Goal: Task Accomplishment & Management: Complete application form

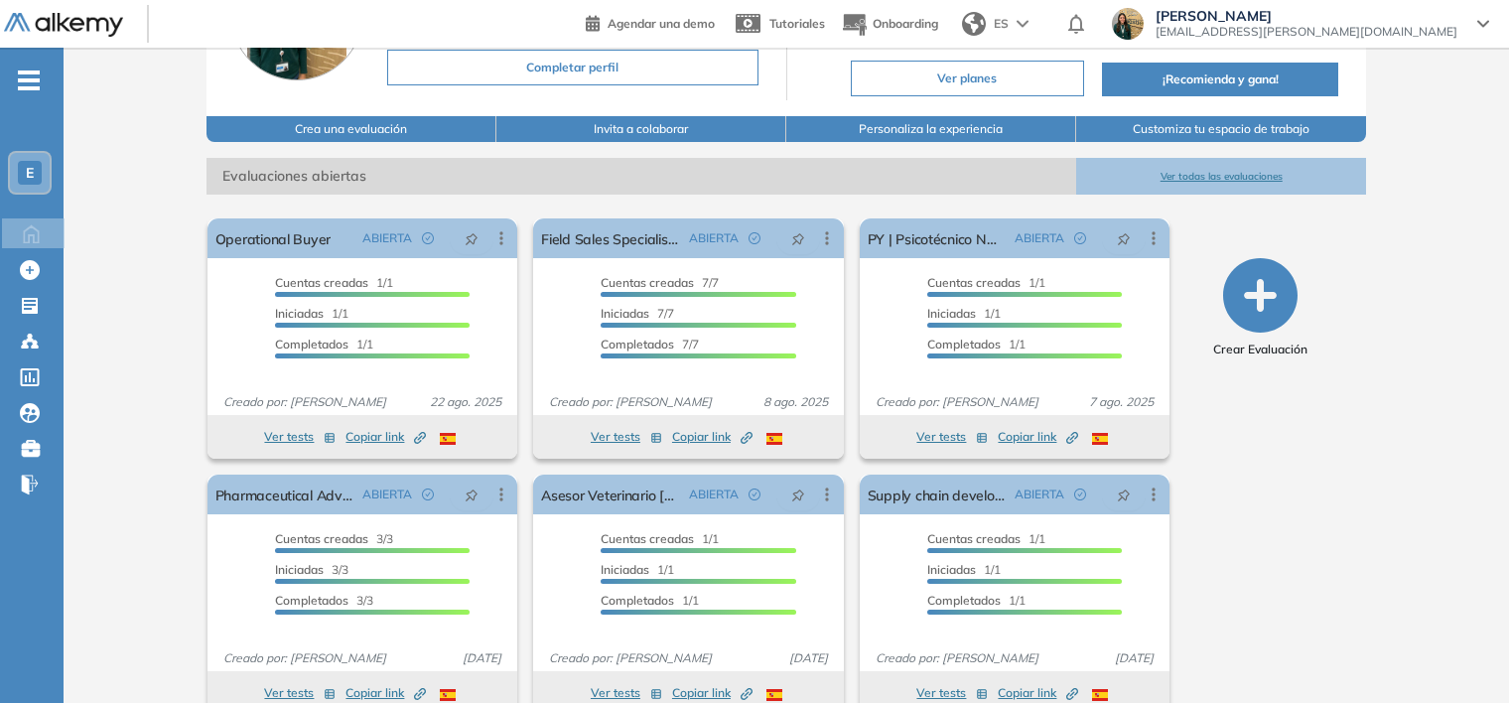
scroll to position [237, 0]
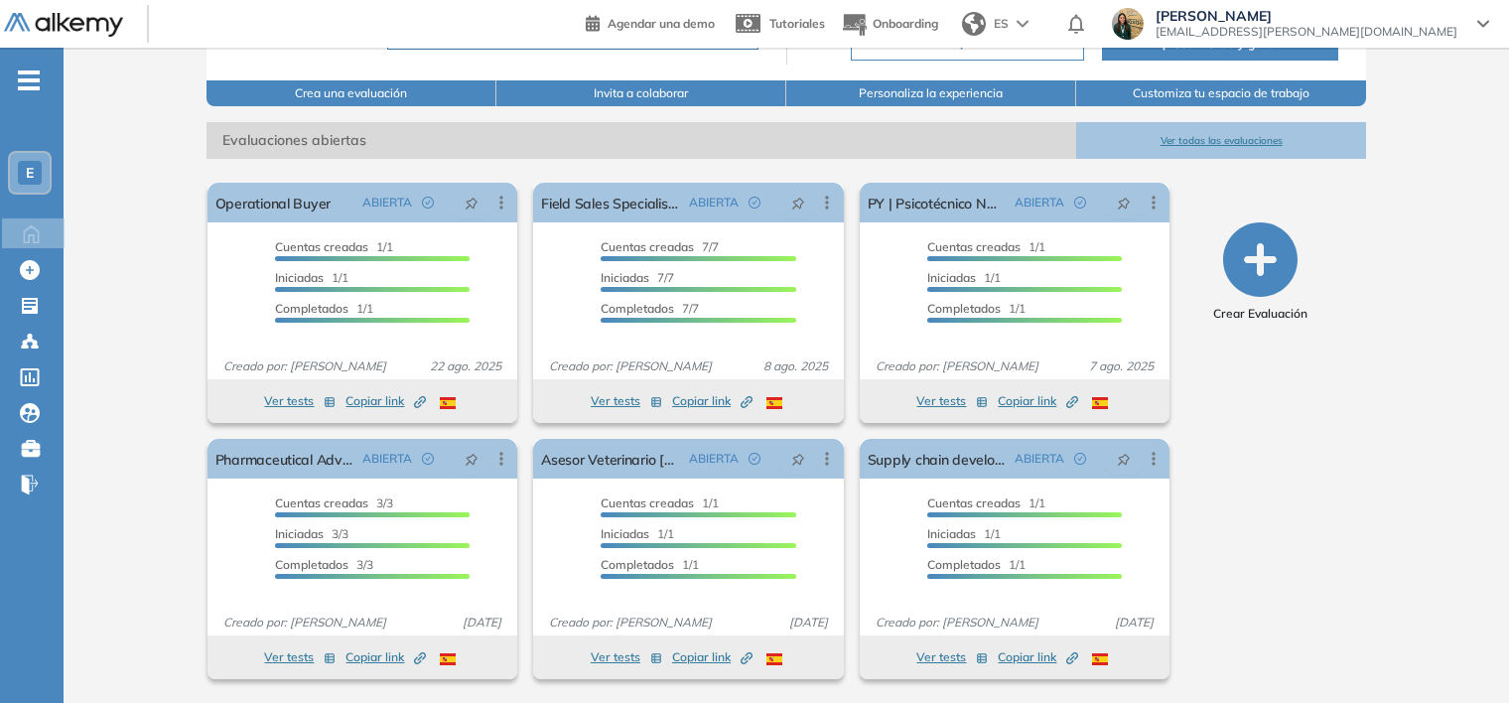
click at [1229, 148] on button "Ver todas las evaluaciones" at bounding box center [1221, 140] width 290 height 37
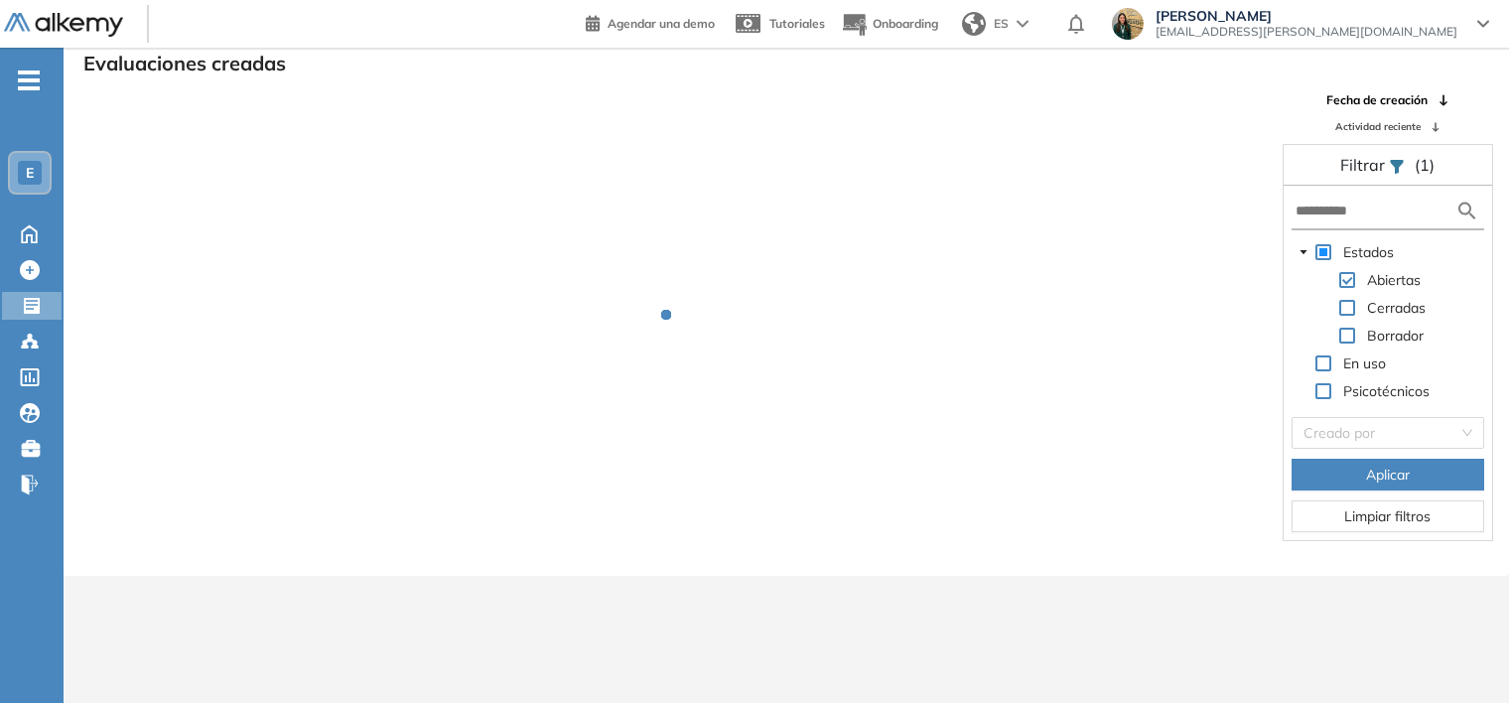
scroll to position [48, 0]
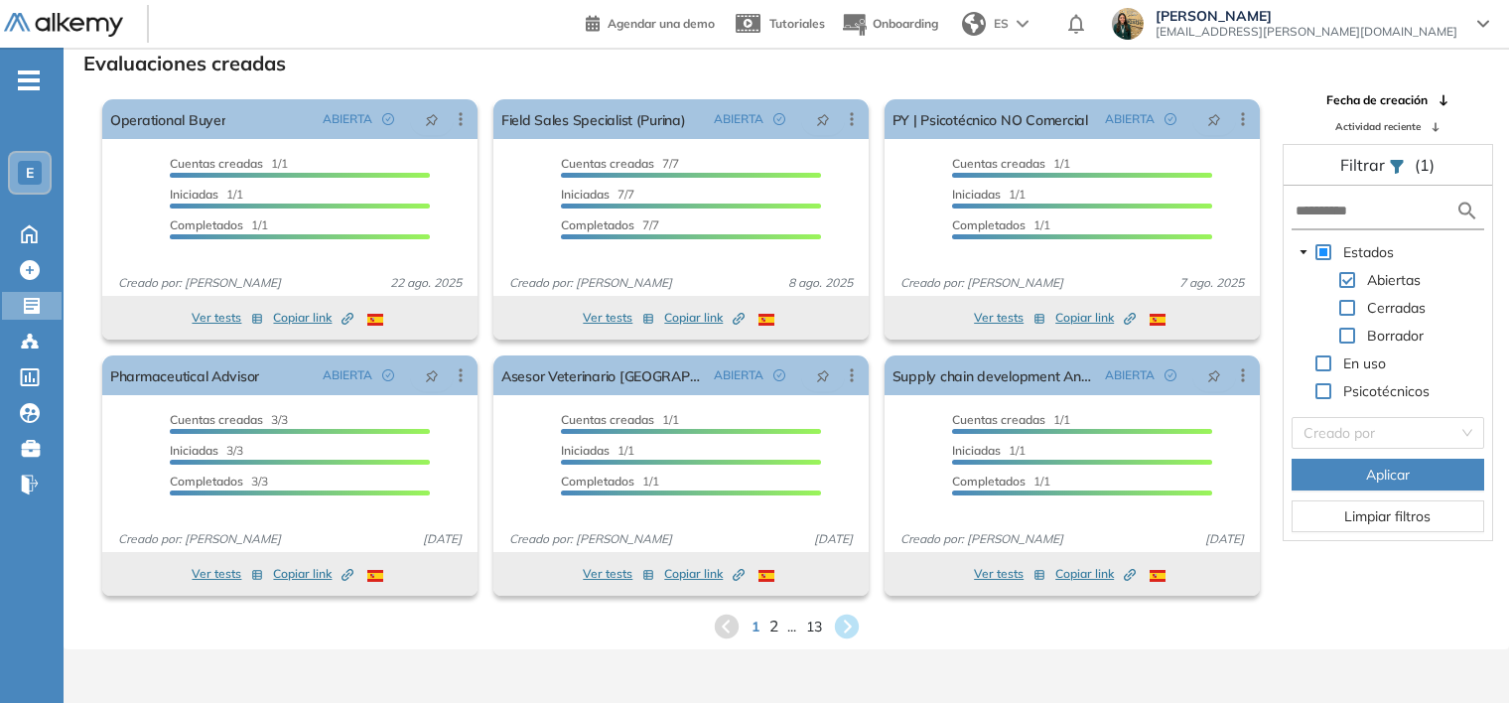
click at [776, 624] on span "2" at bounding box center [773, 626] width 9 height 23
click at [783, 632] on span "3" at bounding box center [782, 626] width 9 height 23
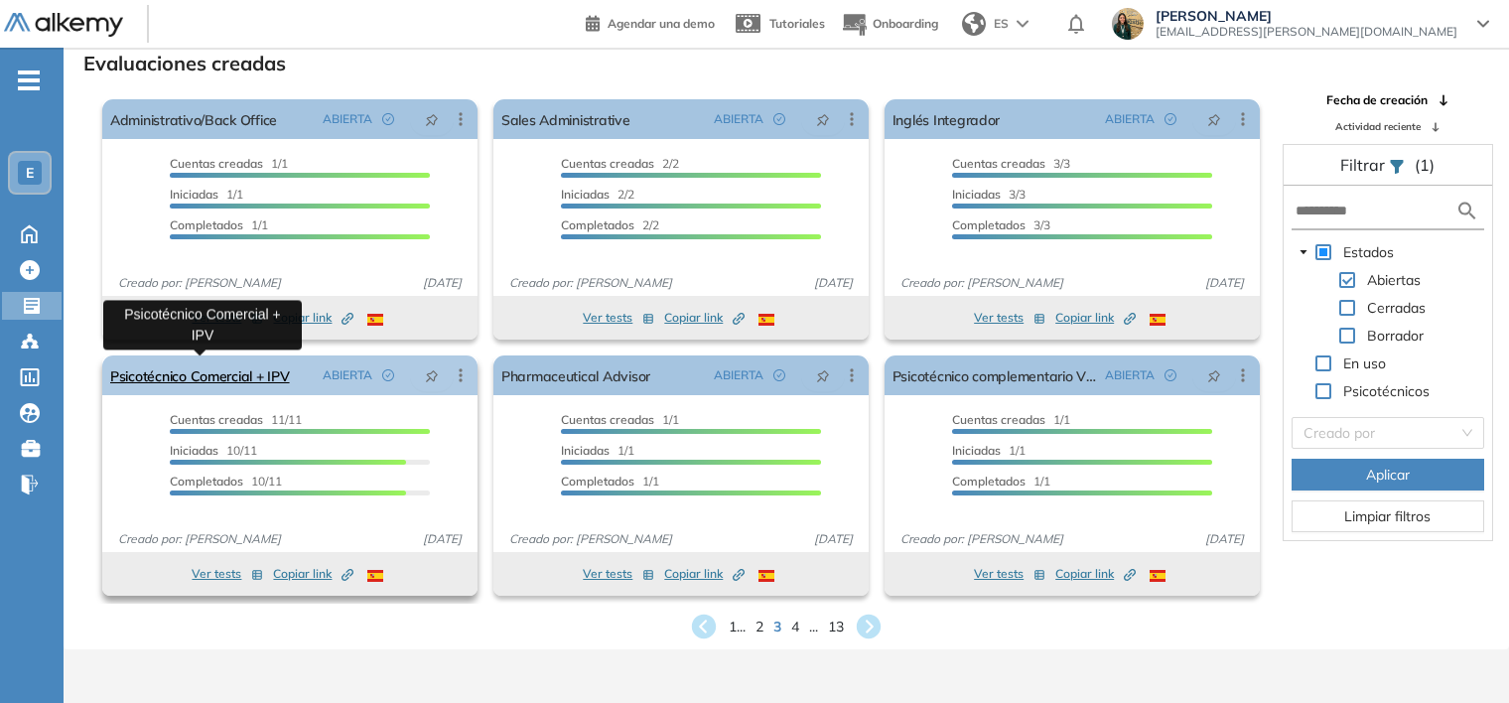
click at [204, 379] on link "Psicotécnico Comercial + IPV" at bounding box center [200, 375] width 180 height 40
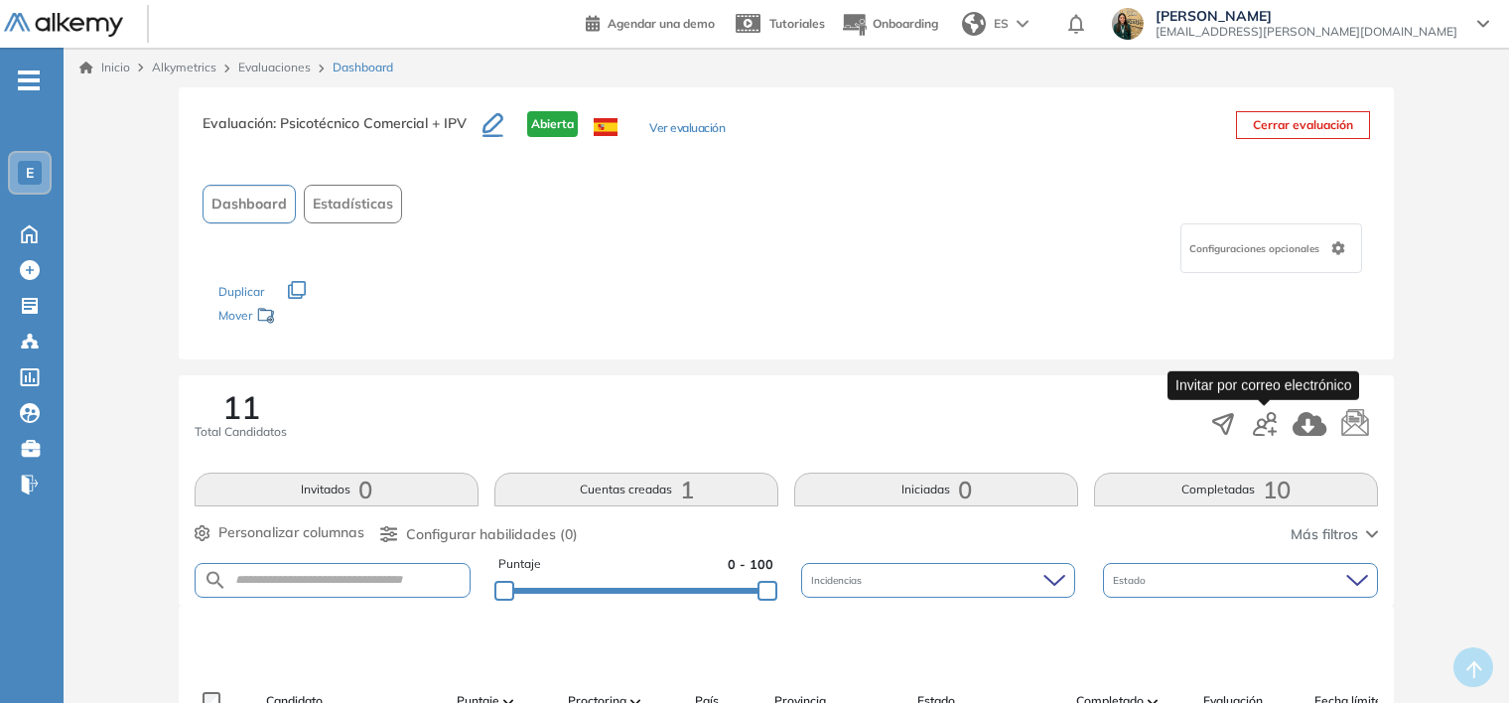
click at [1260, 426] on icon "button" at bounding box center [1265, 424] width 24 height 24
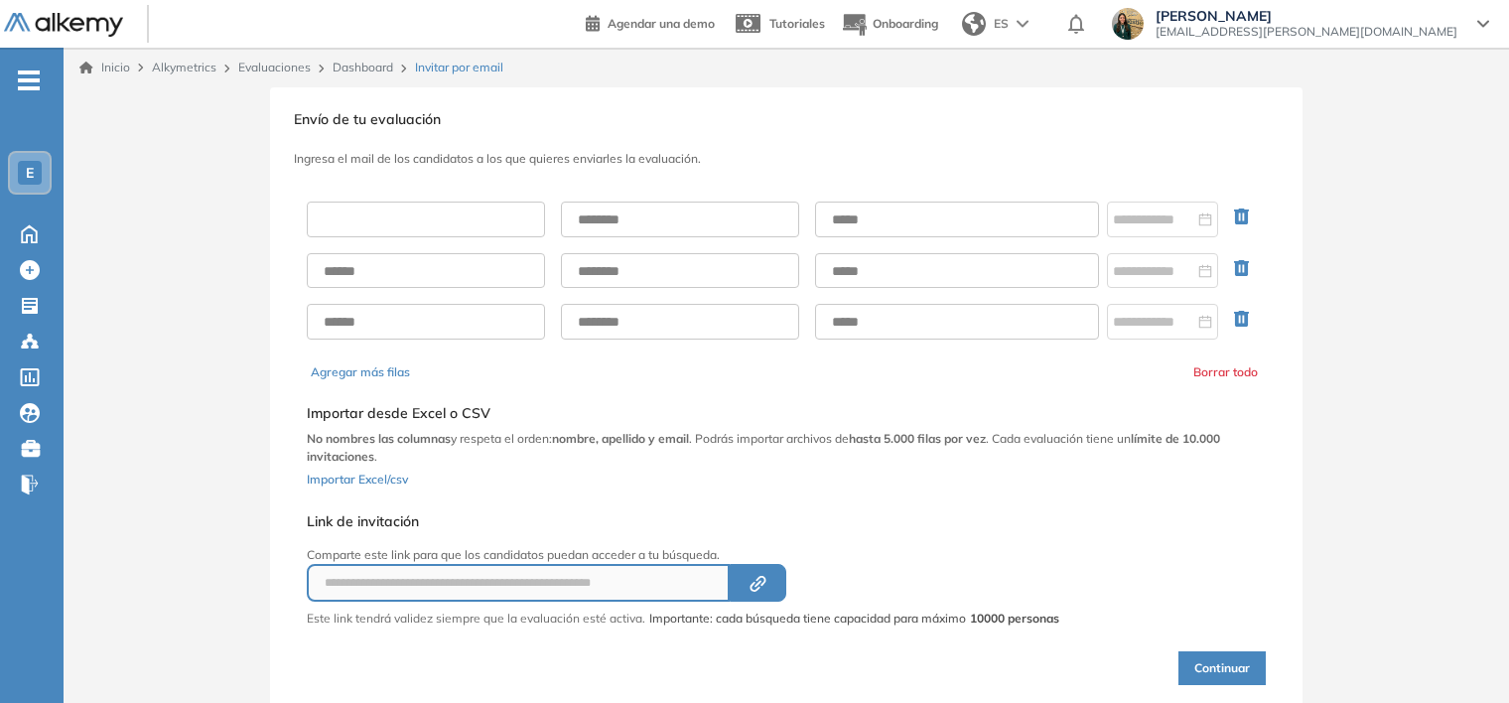
click at [510, 219] on input "text" at bounding box center [426, 220] width 238 height 36
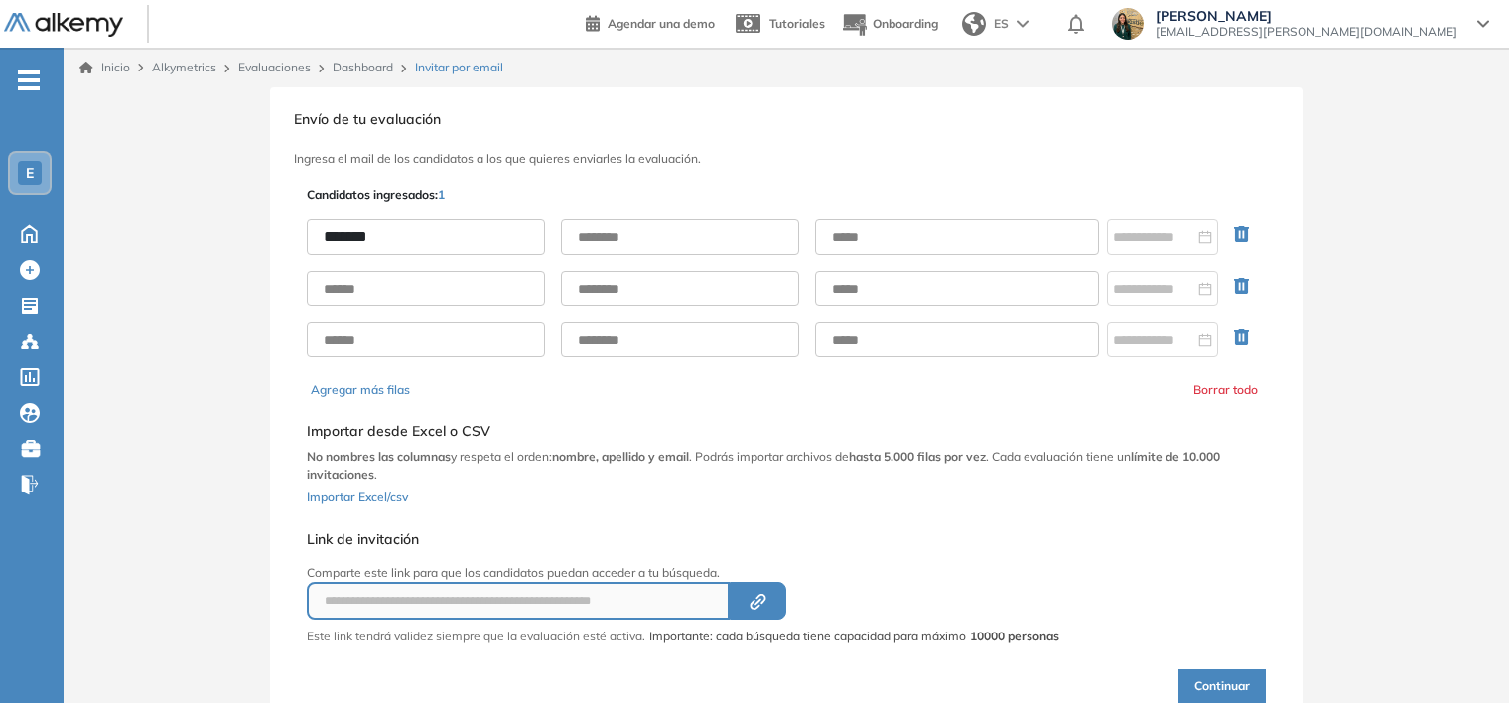
type input "*******"
click at [619, 245] on input "text" at bounding box center [680, 237] width 238 height 36
type input "**********"
click at [870, 232] on input "text" at bounding box center [957, 237] width 284 height 36
click at [1198, 237] on div at bounding box center [1162, 237] width 99 height 22
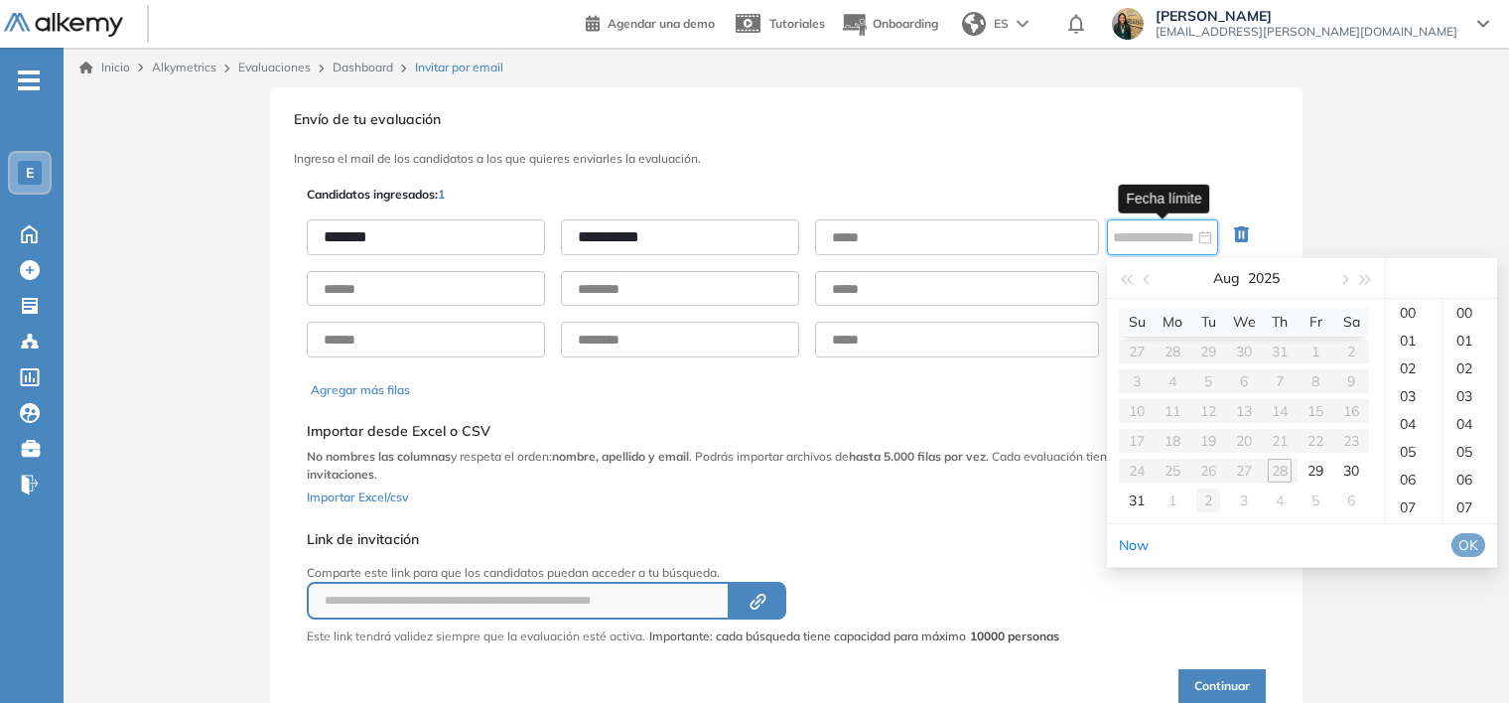
type input "**********"
click at [1366, 282] on span "button" at bounding box center [1366, 280] width 10 height 10
type input "**********"
click at [1347, 286] on button "button" at bounding box center [1344, 278] width 22 height 40
click at [1207, 352] on div "1" at bounding box center [1209, 352] width 24 height 24
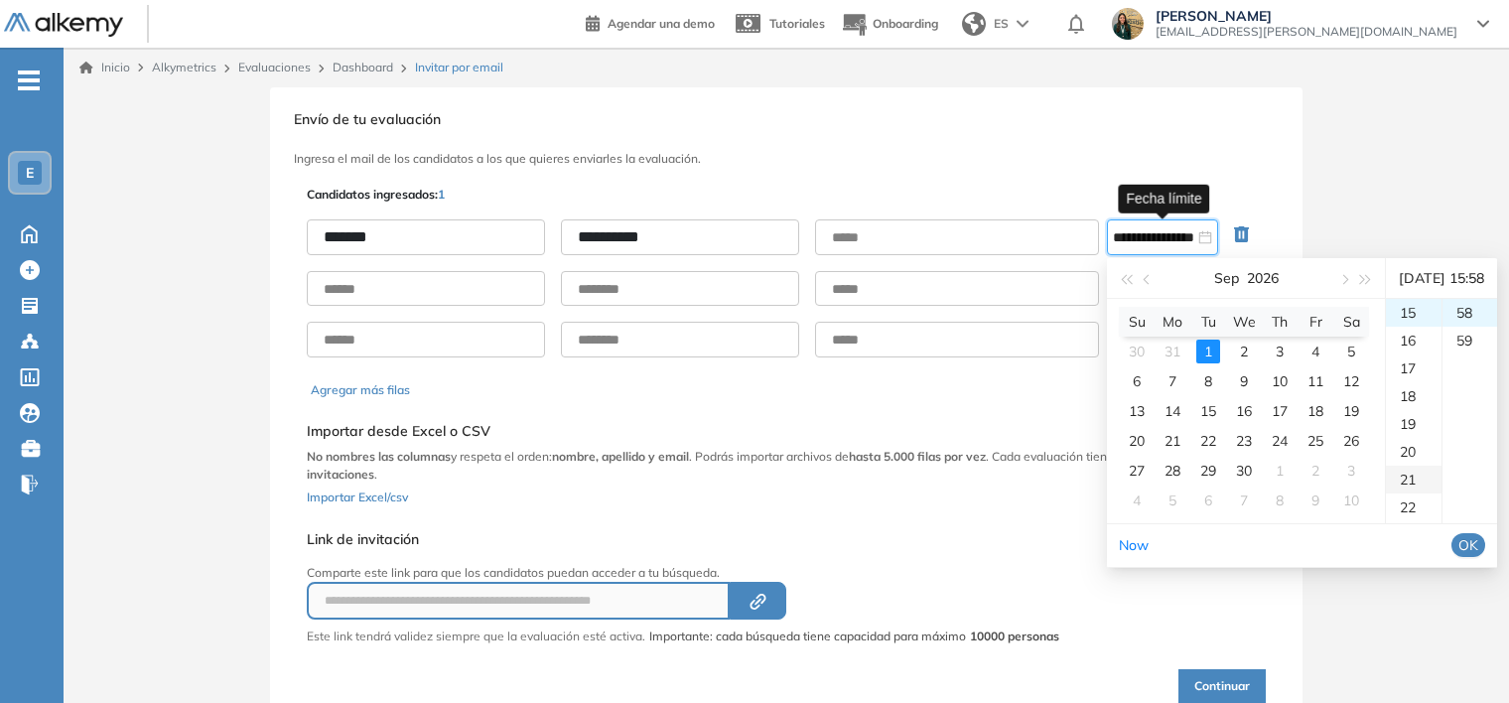
scroll to position [641, 0]
click at [1403, 327] on div "23" at bounding box center [1414, 313] width 56 height 28
click at [1464, 355] on div "59" at bounding box center [1470, 341] width 55 height 28
type input "**********"
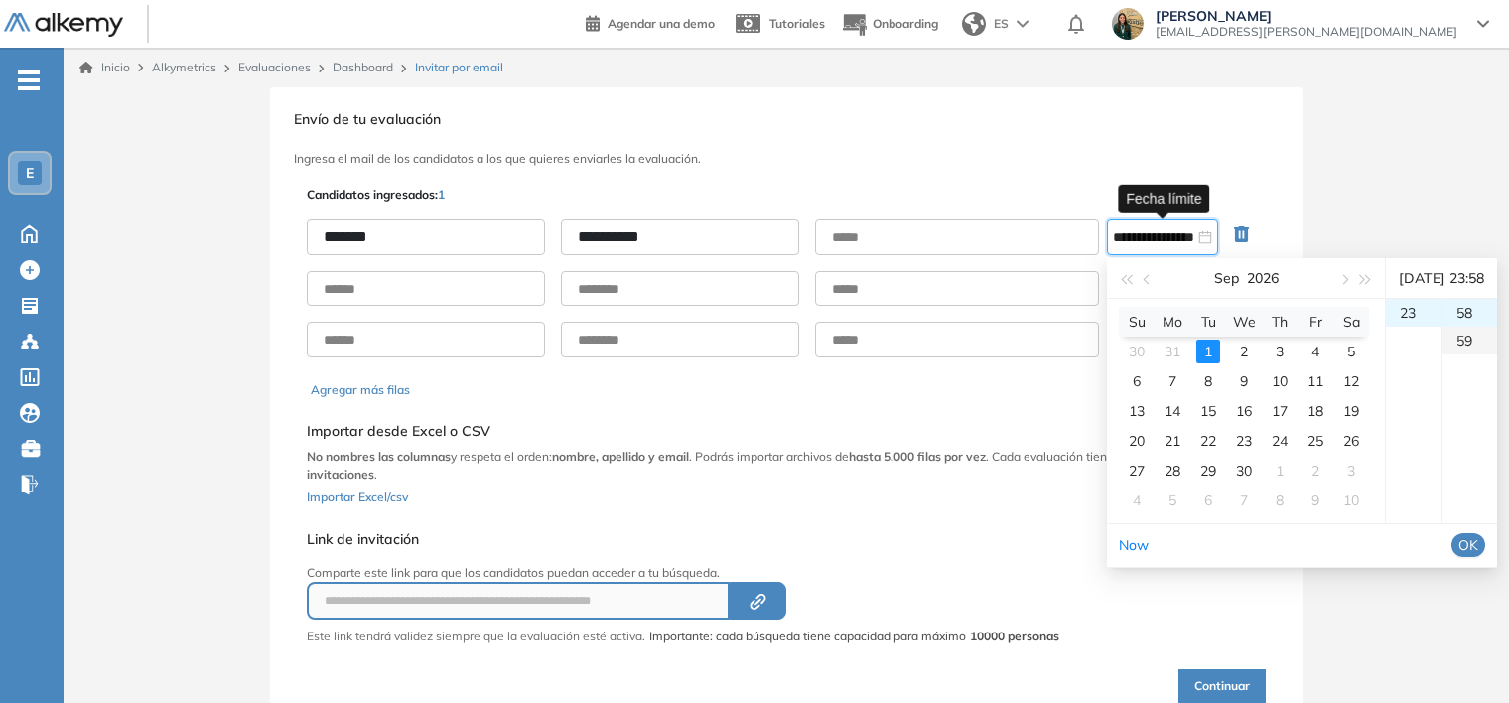
scroll to position [1640, 0]
click at [1475, 556] on span "OK" at bounding box center [1469, 545] width 20 height 22
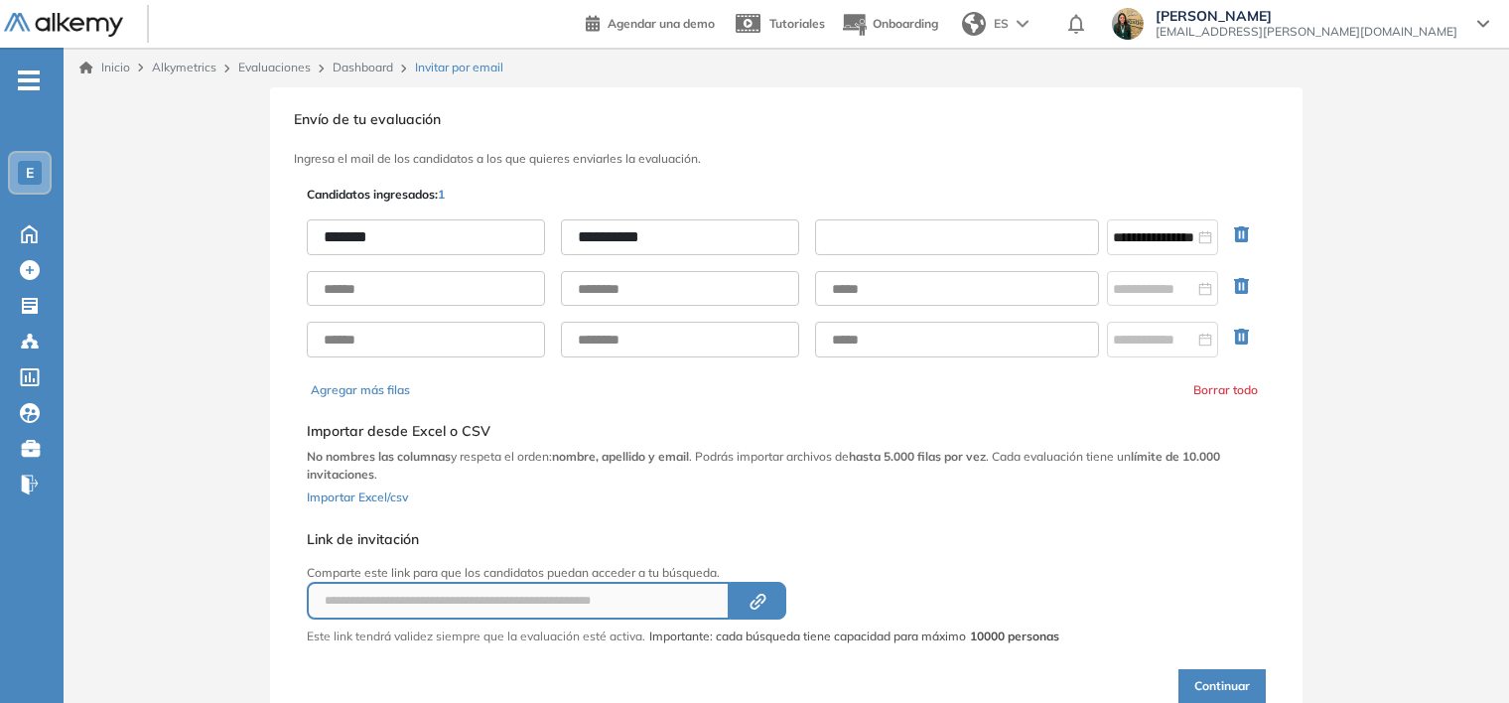
click at [984, 246] on input "text" at bounding box center [957, 237] width 284 height 36
paste input "**********"
type input "**********"
click at [1109, 514] on div "**********" at bounding box center [786, 444] width 967 height 524
click at [1226, 669] on button "Continuar" at bounding box center [1222, 686] width 87 height 34
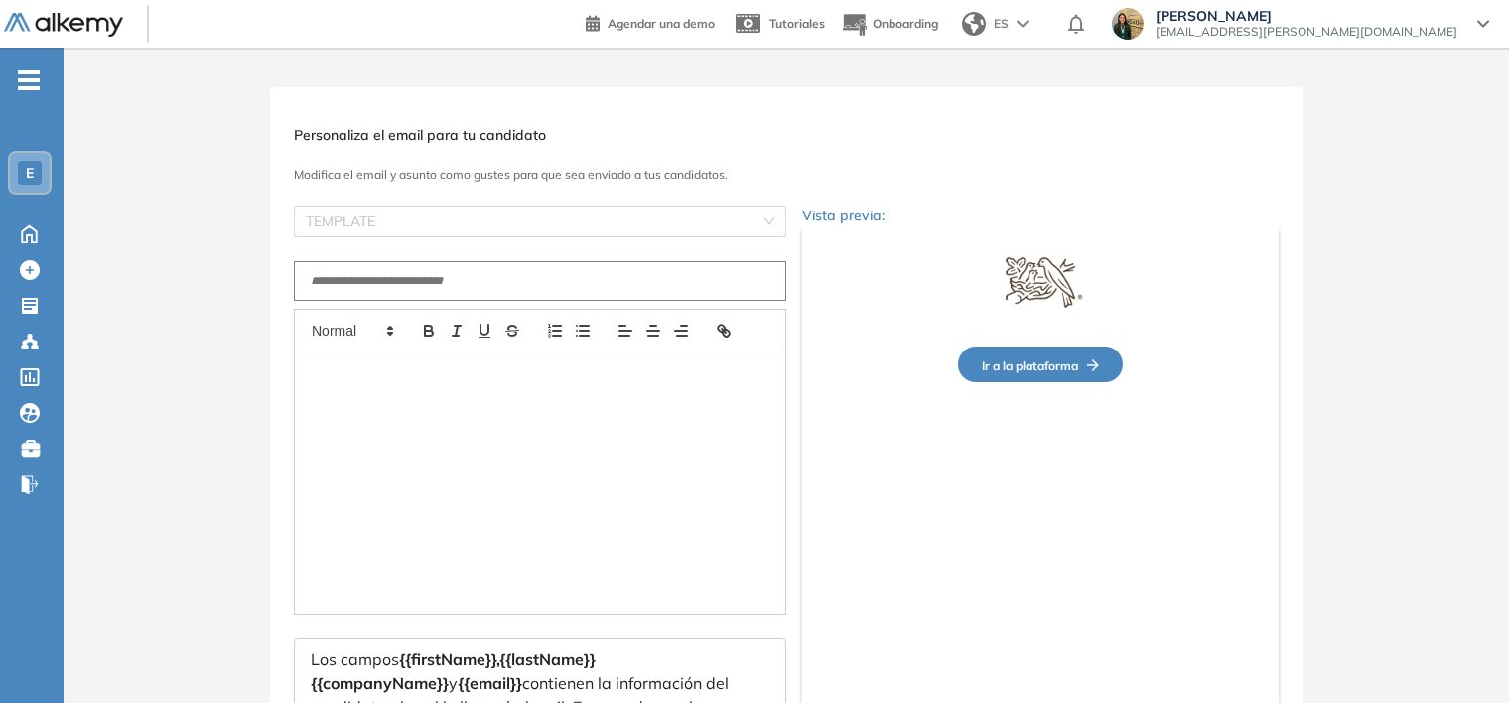
type input "**********"
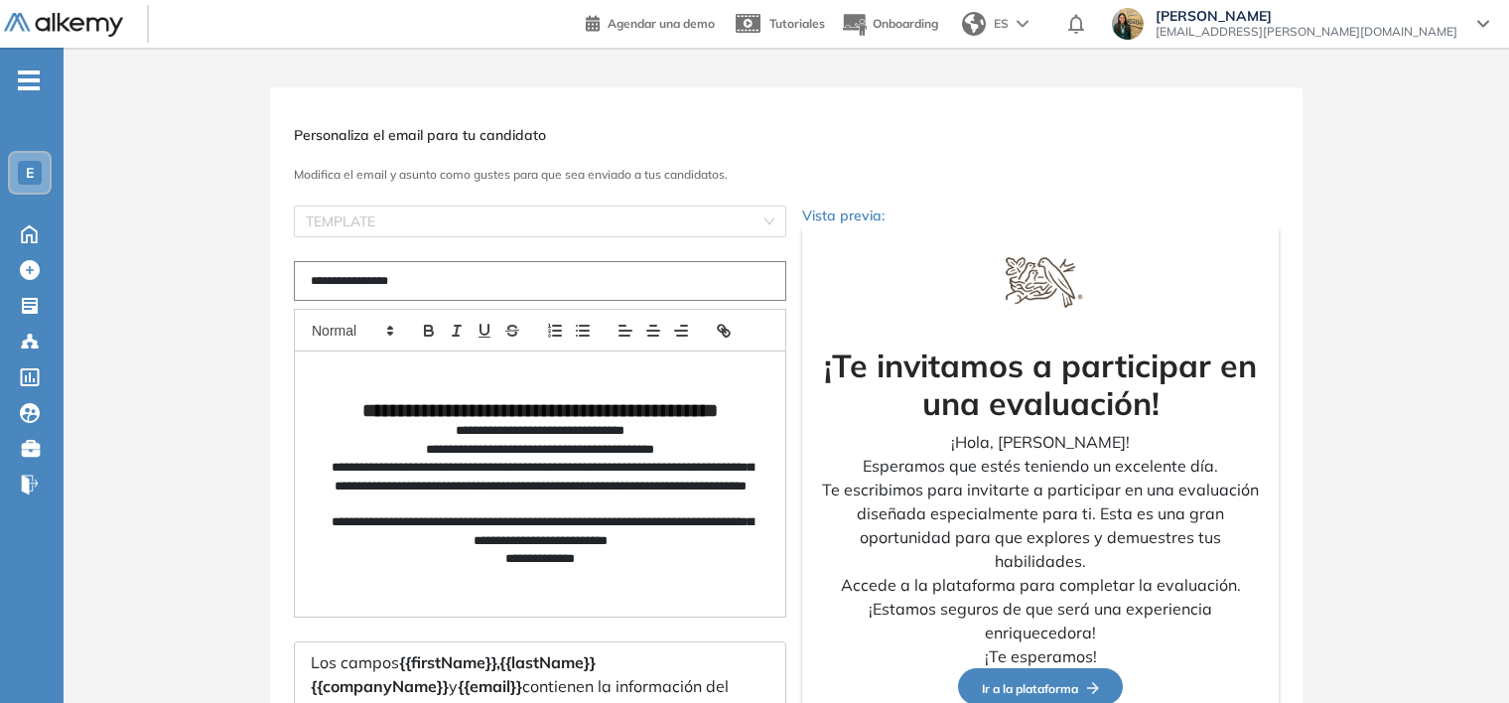
scroll to position [192, 0]
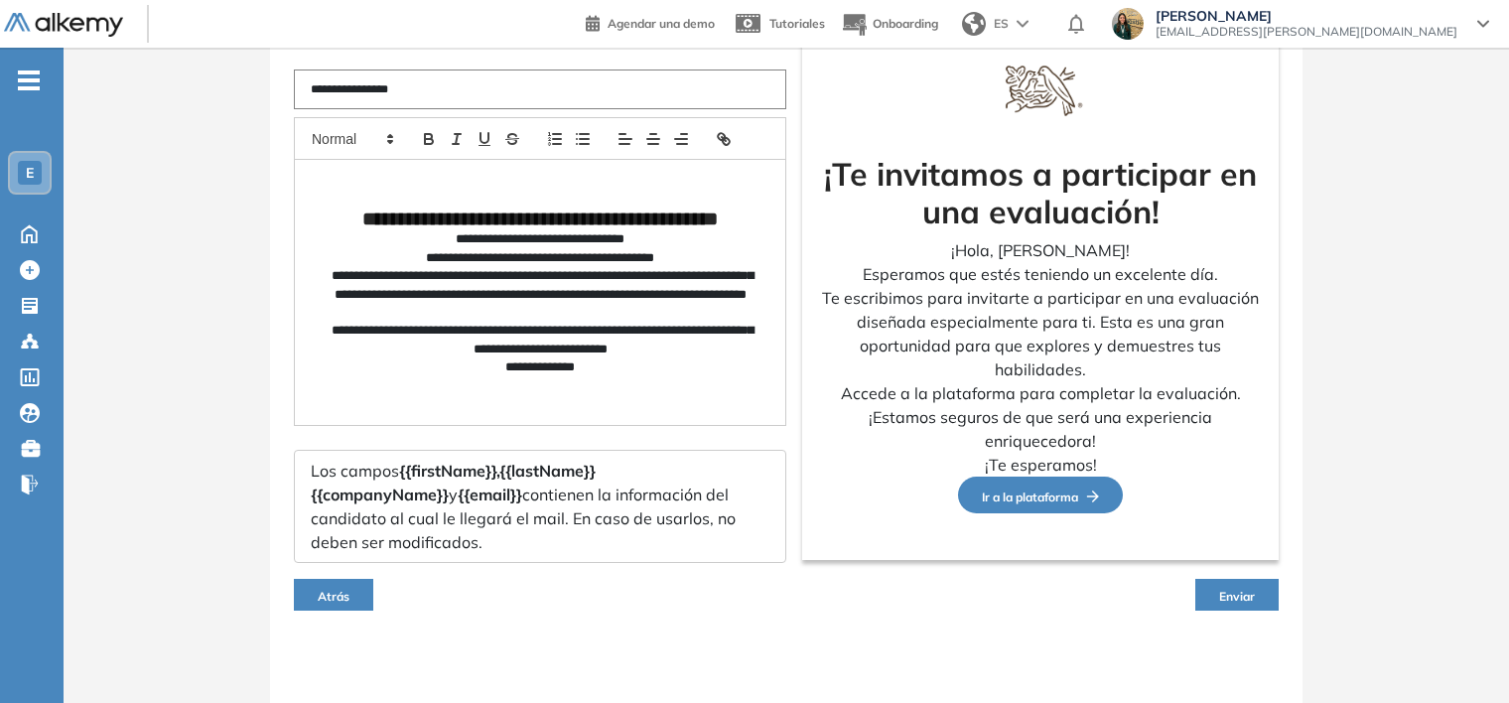
click at [1235, 592] on span "Enviar" at bounding box center [1237, 596] width 36 height 15
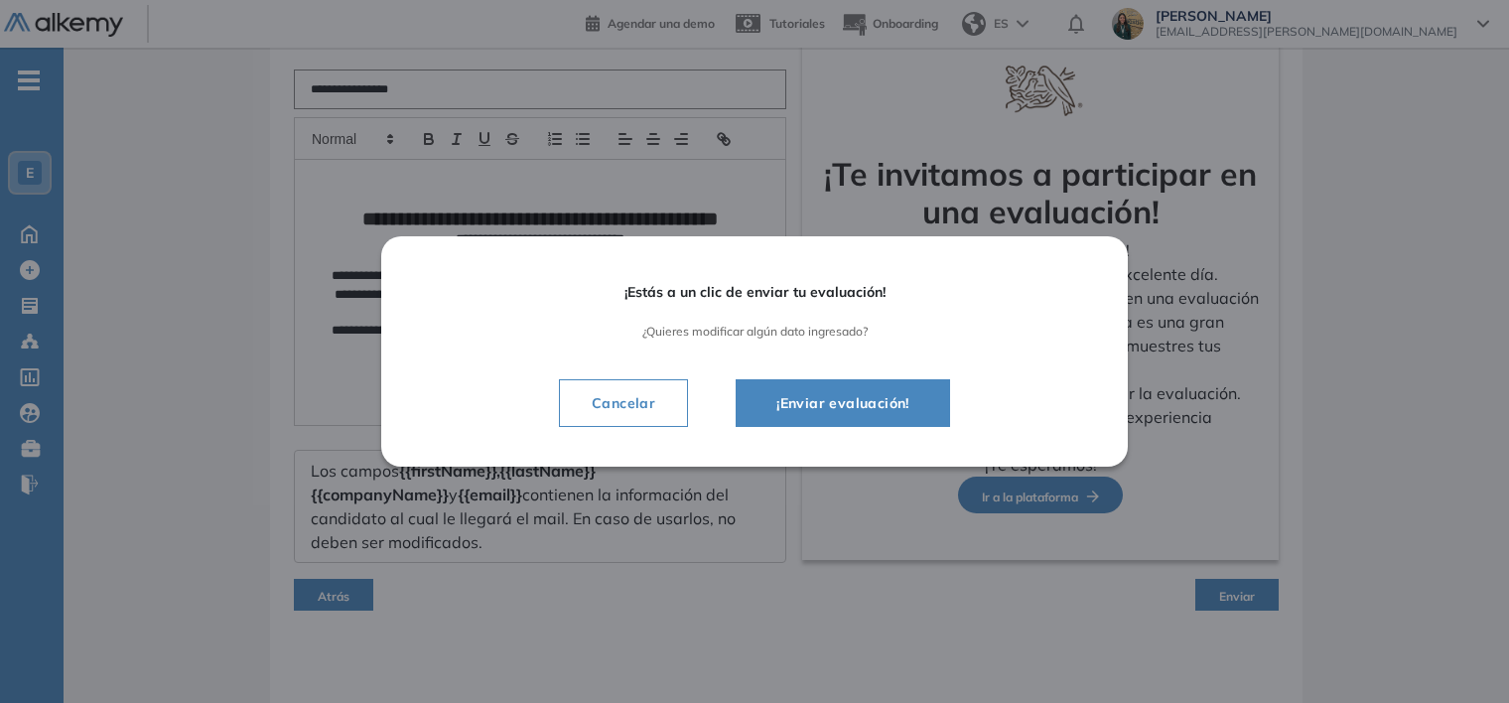
click at [894, 381] on button "¡Enviar evaluación!" at bounding box center [843, 403] width 214 height 48
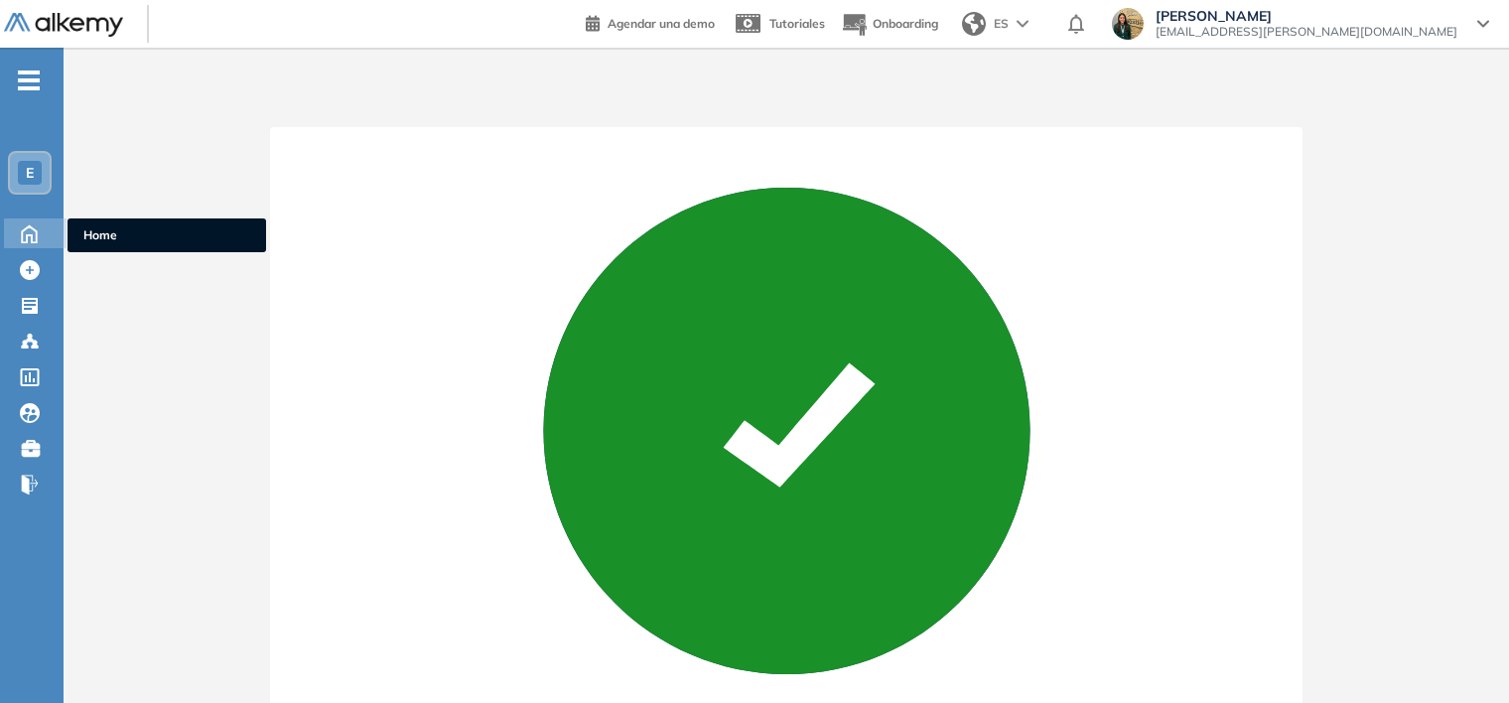
click at [31, 226] on icon at bounding box center [29, 233] width 15 height 17
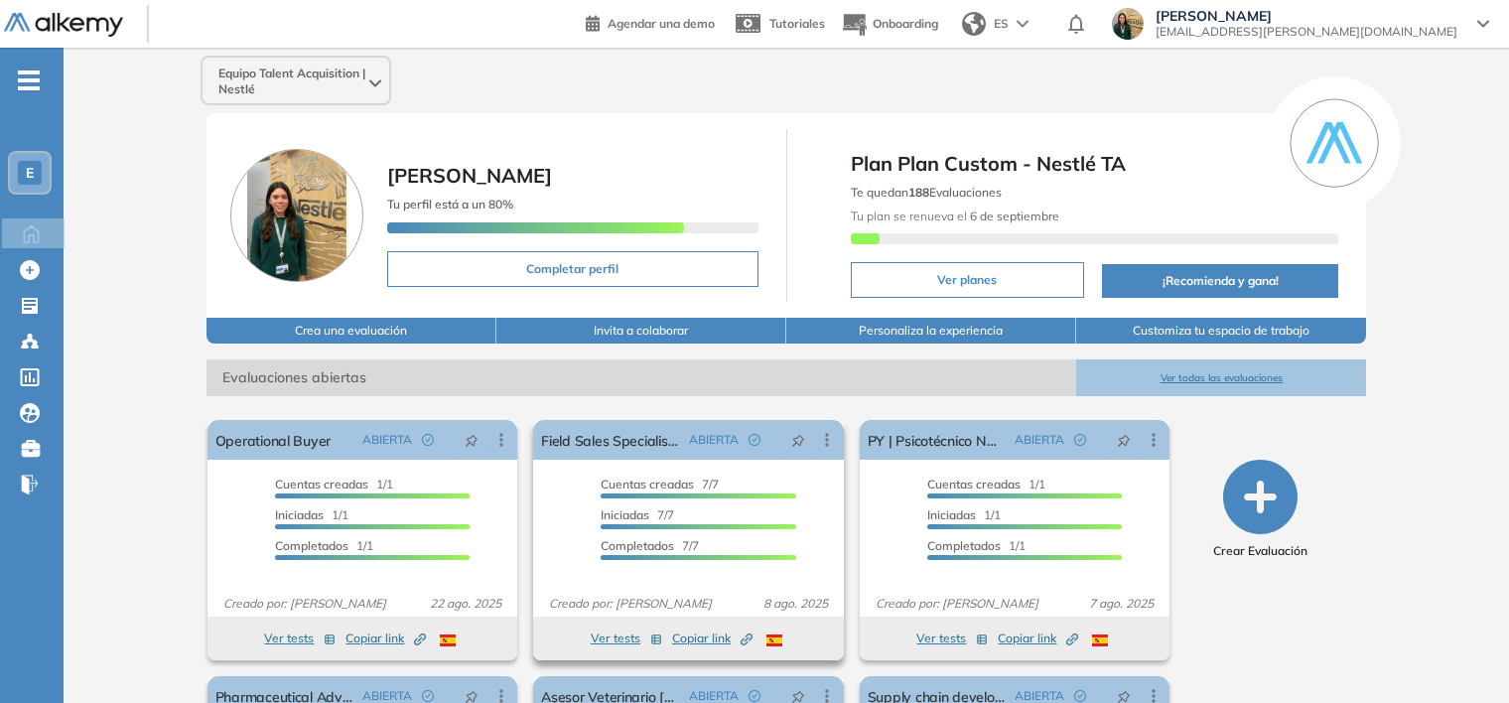
scroll to position [199, 0]
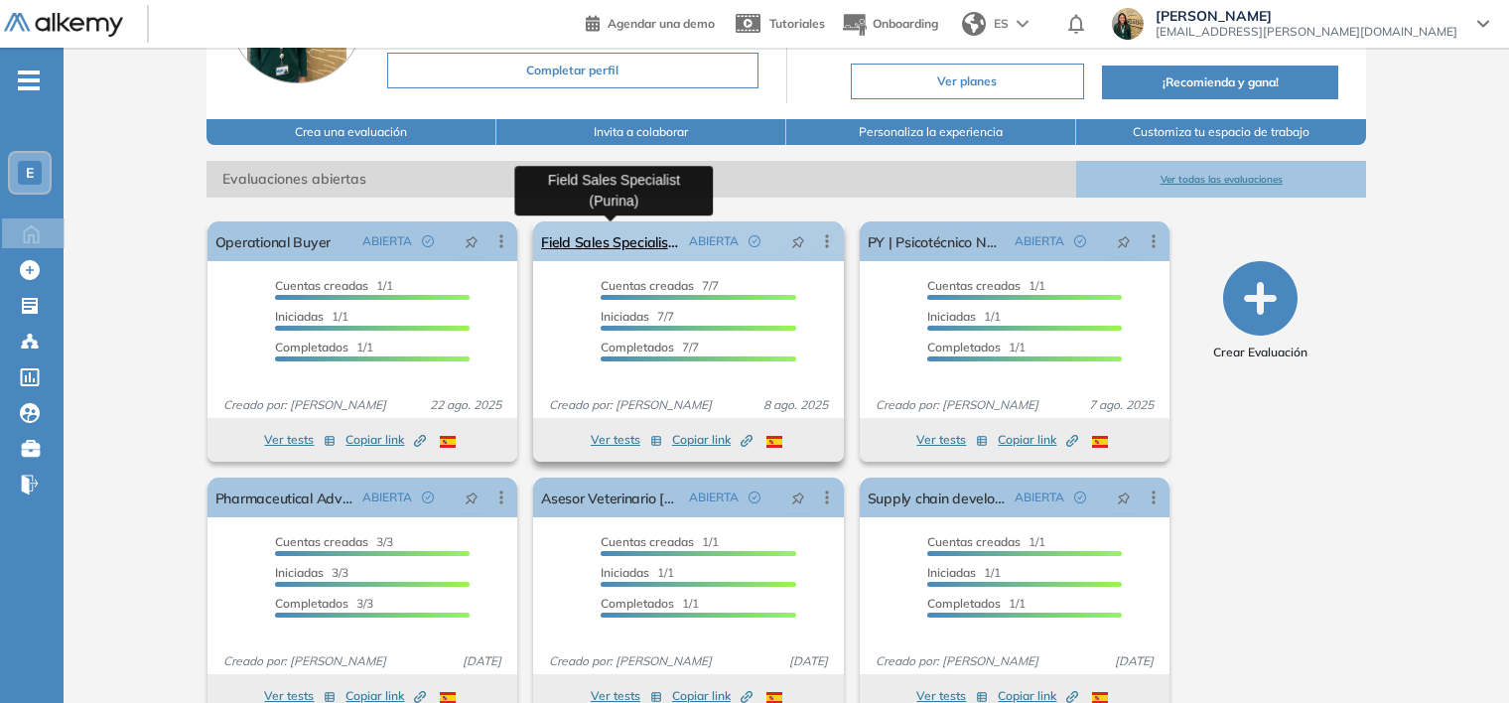
click at [633, 252] on link "Field Sales Specialist (Purina)" at bounding box center [611, 241] width 140 height 40
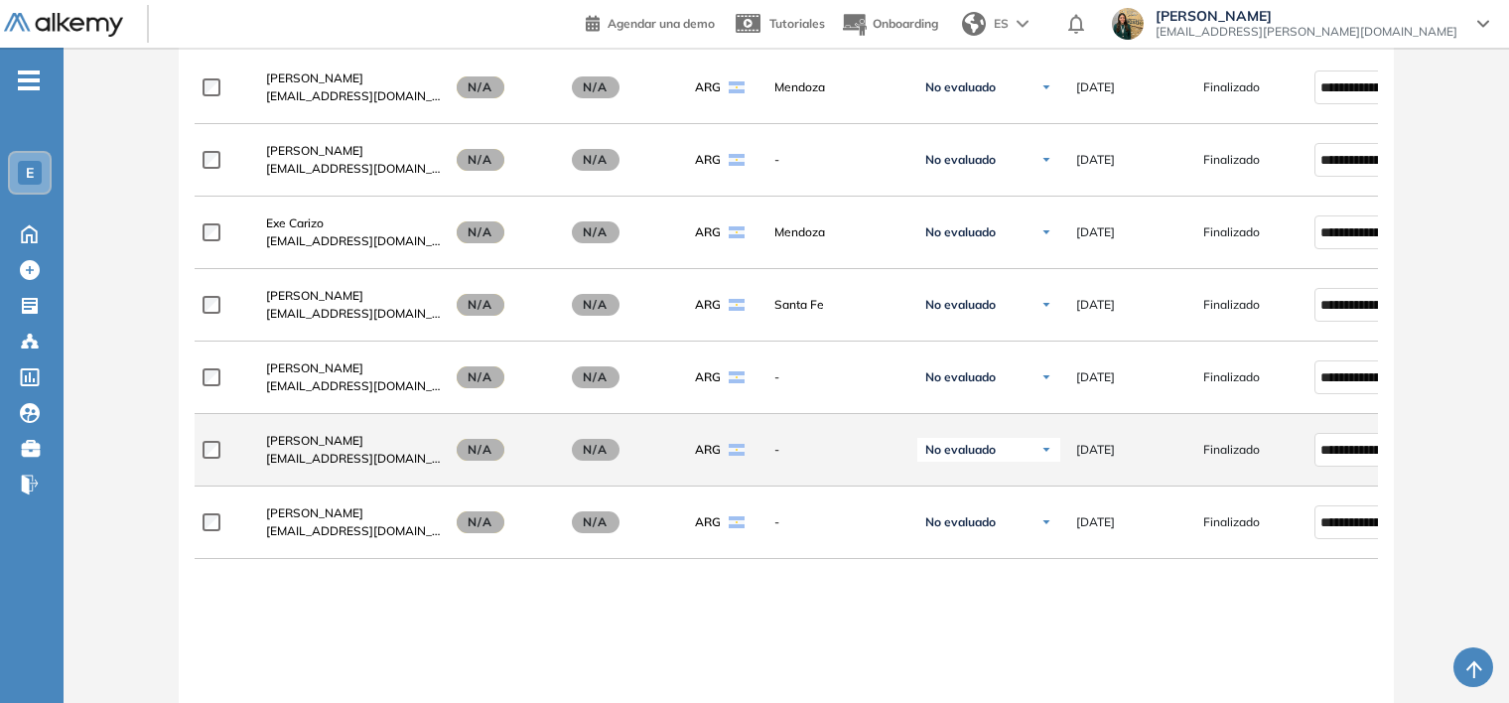
scroll to position [695, 0]
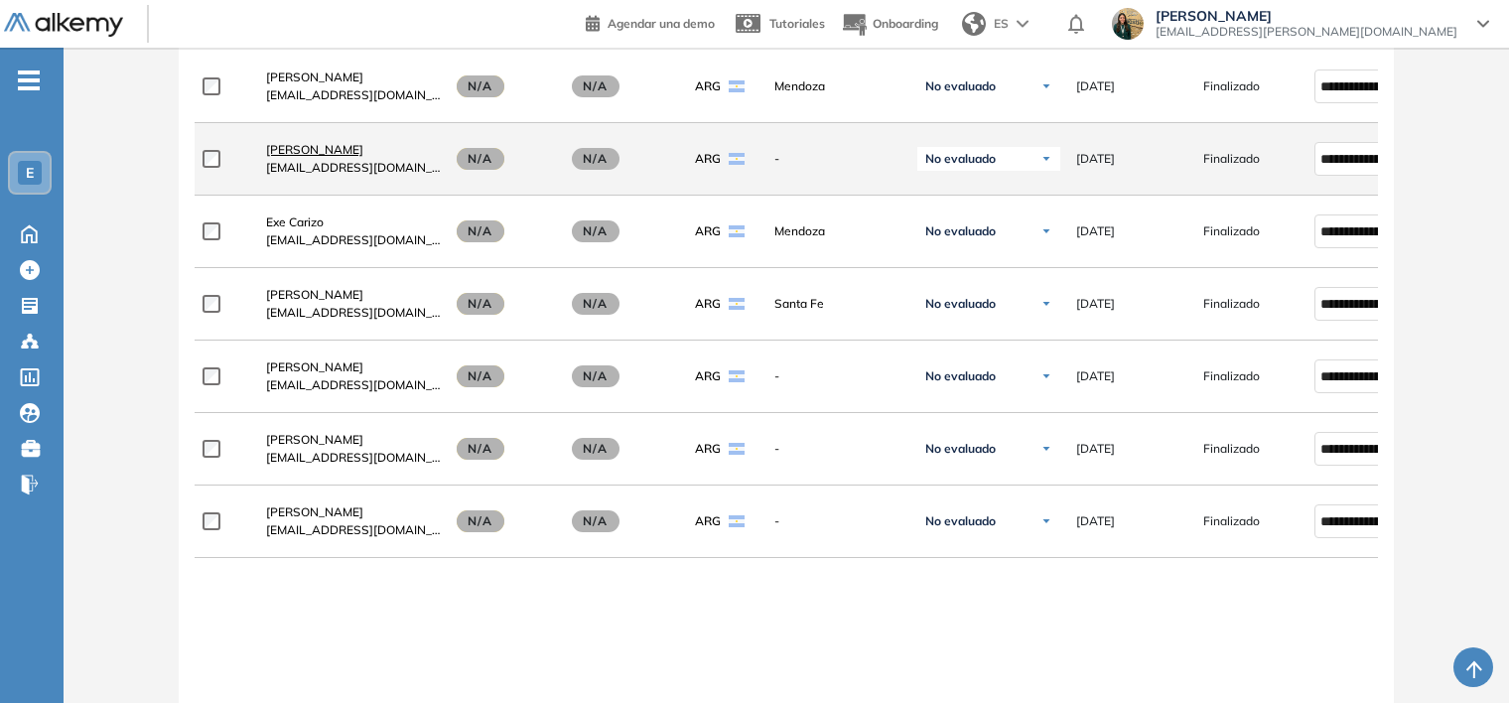
click at [313, 157] on span "[PERSON_NAME]" at bounding box center [314, 149] width 97 height 15
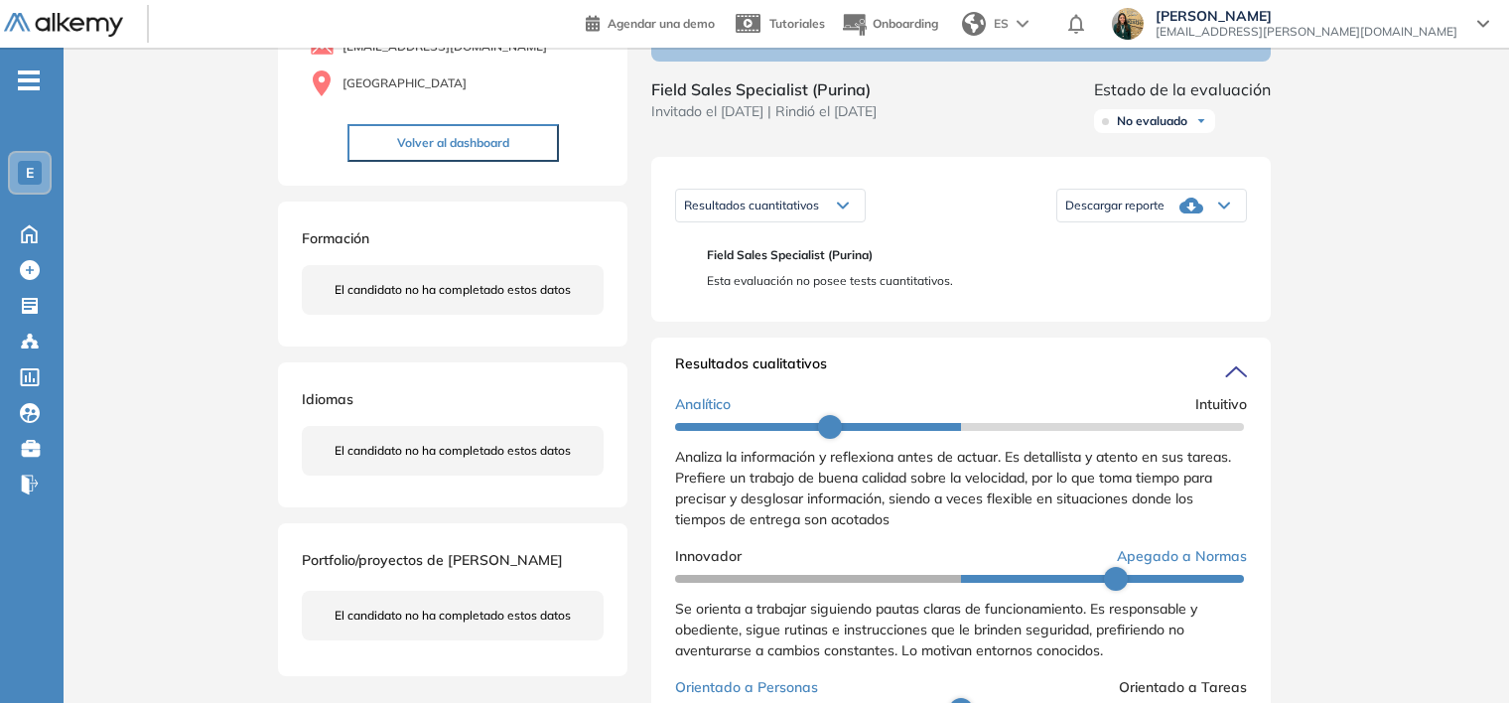
scroll to position [99, 0]
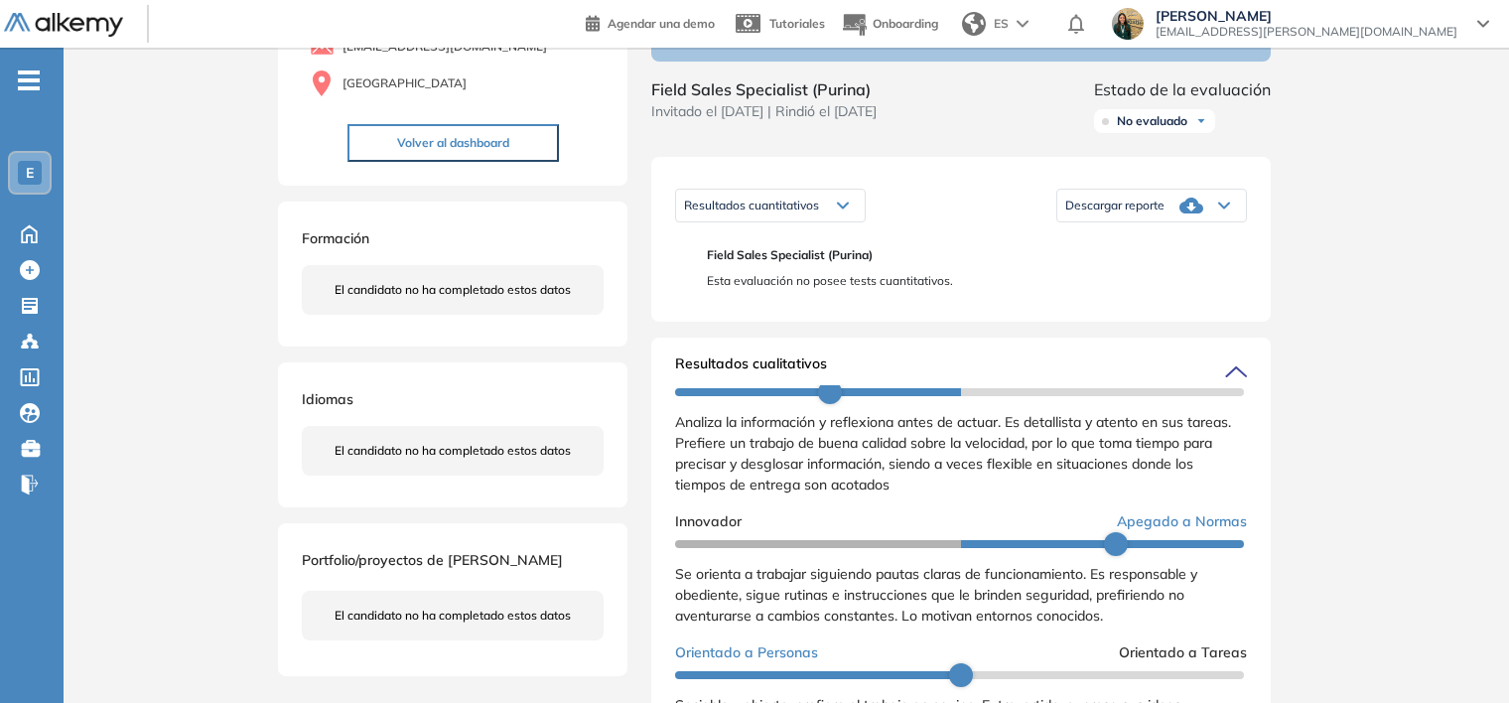
click at [1117, 225] on div "Descargar reporte" at bounding box center [1152, 206] width 189 height 40
click at [828, 221] on div "Resultados cuantitativos" at bounding box center [770, 206] width 189 height 32
click at [1339, 320] on div "Inicio Alkymetrics Evaluaciones Dashboard Candidato Duración : 00:00:00 Cantida…" at bounding box center [787, 651] width 1446 height 1604
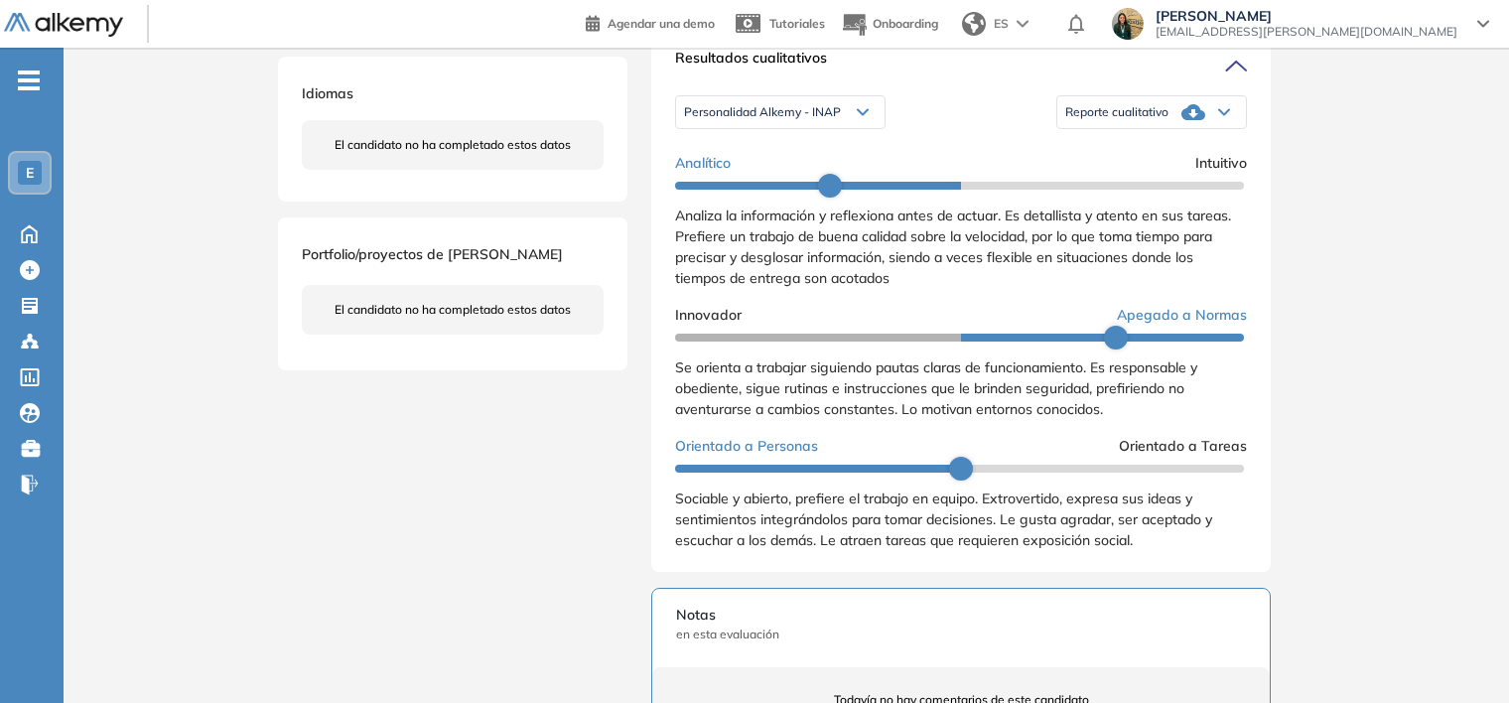
scroll to position [397, 0]
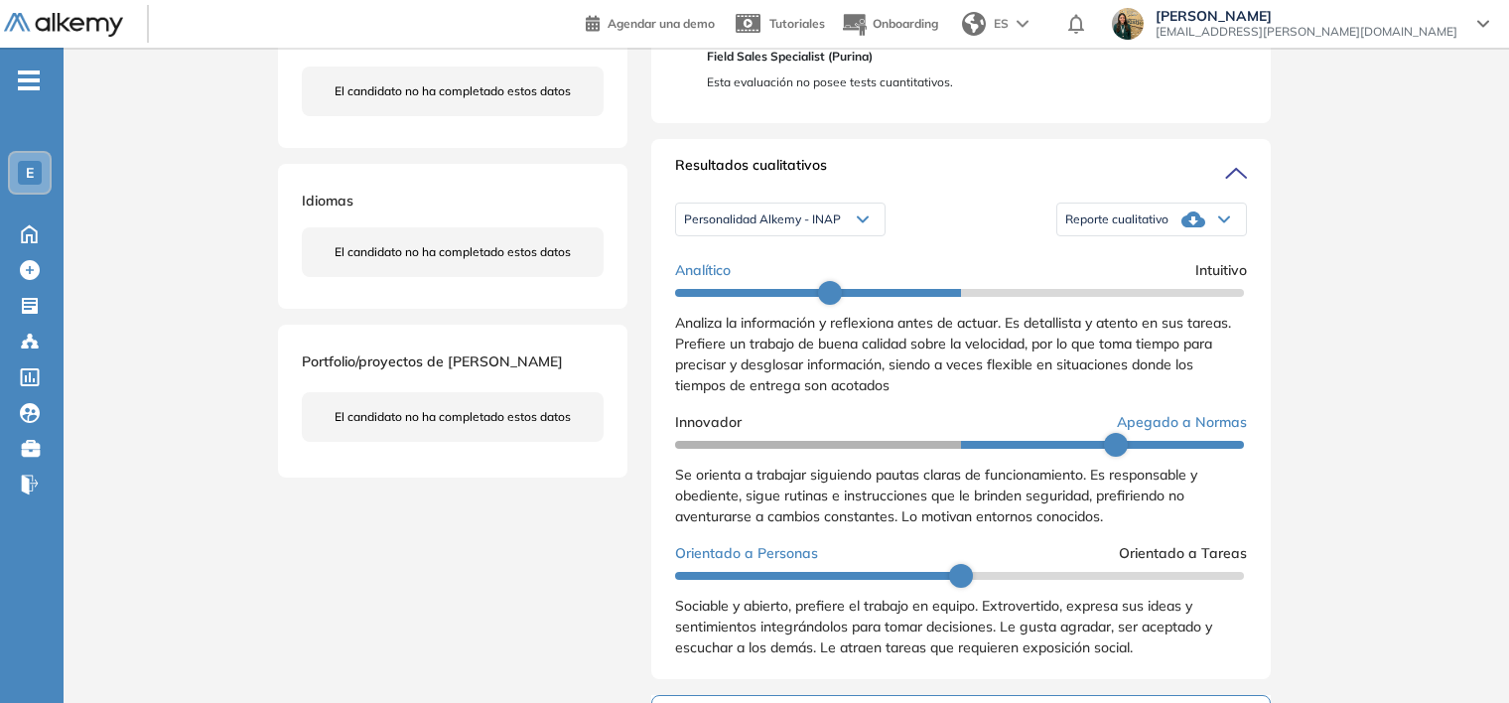
click at [1100, 227] on span "Reporte cualitativo" at bounding box center [1117, 220] width 103 height 16
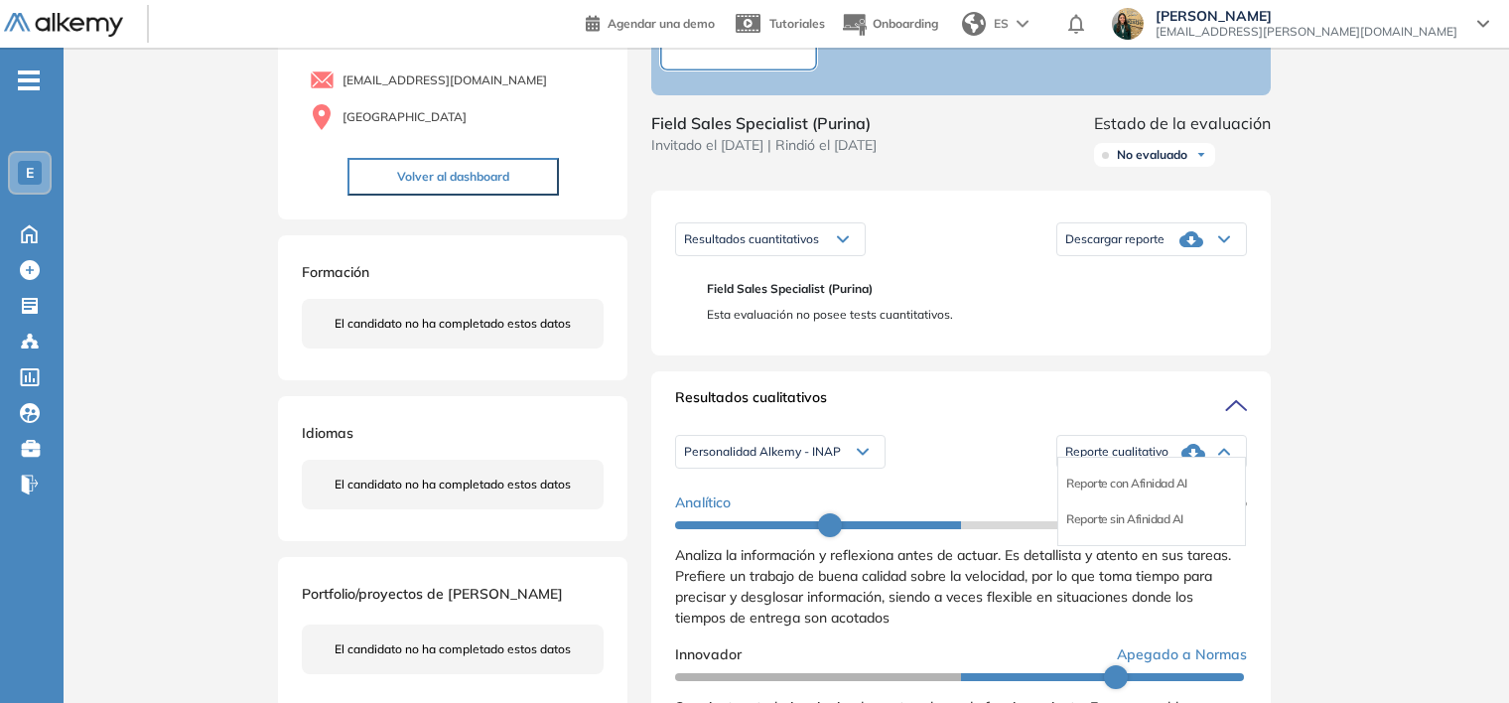
scroll to position [199, 0]
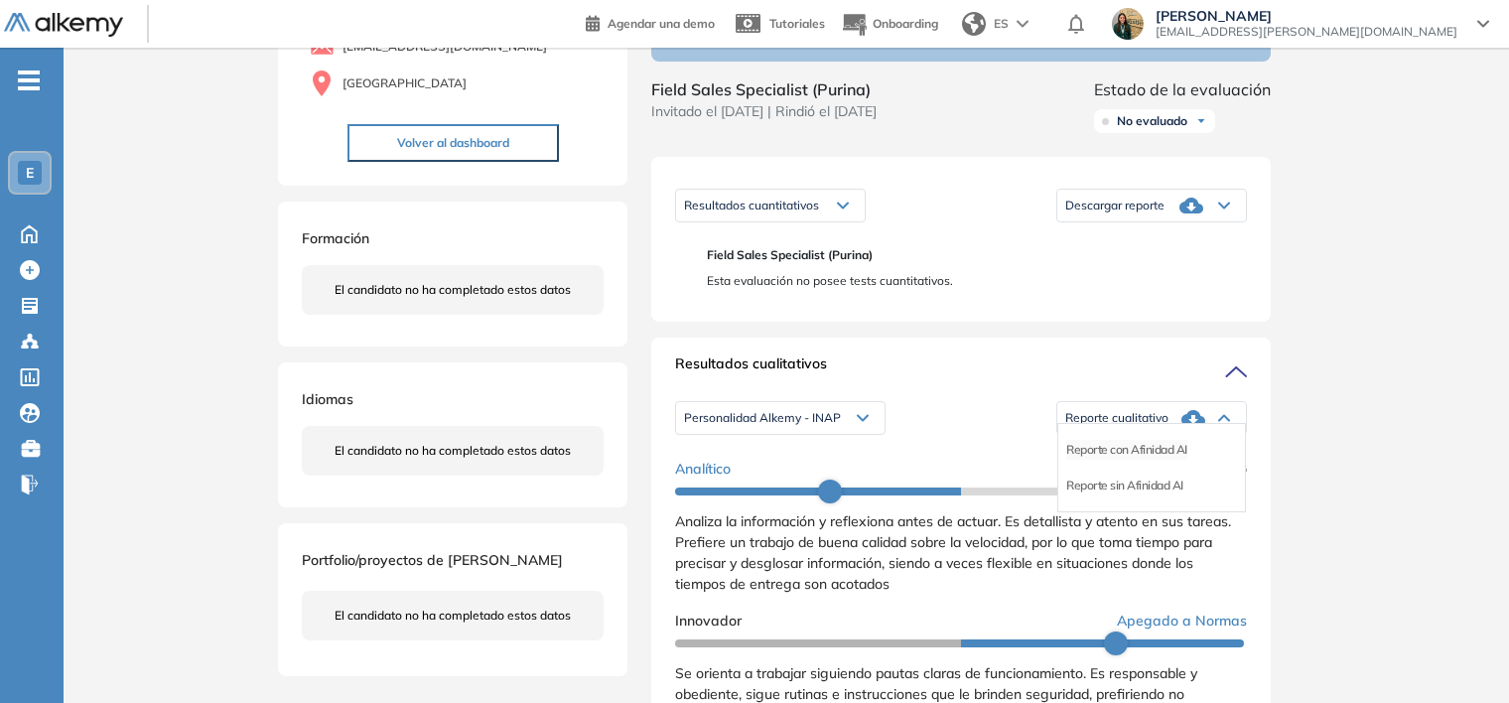
click at [1128, 460] on li "Reporte con Afinidad AI" at bounding box center [1126, 450] width 121 height 20
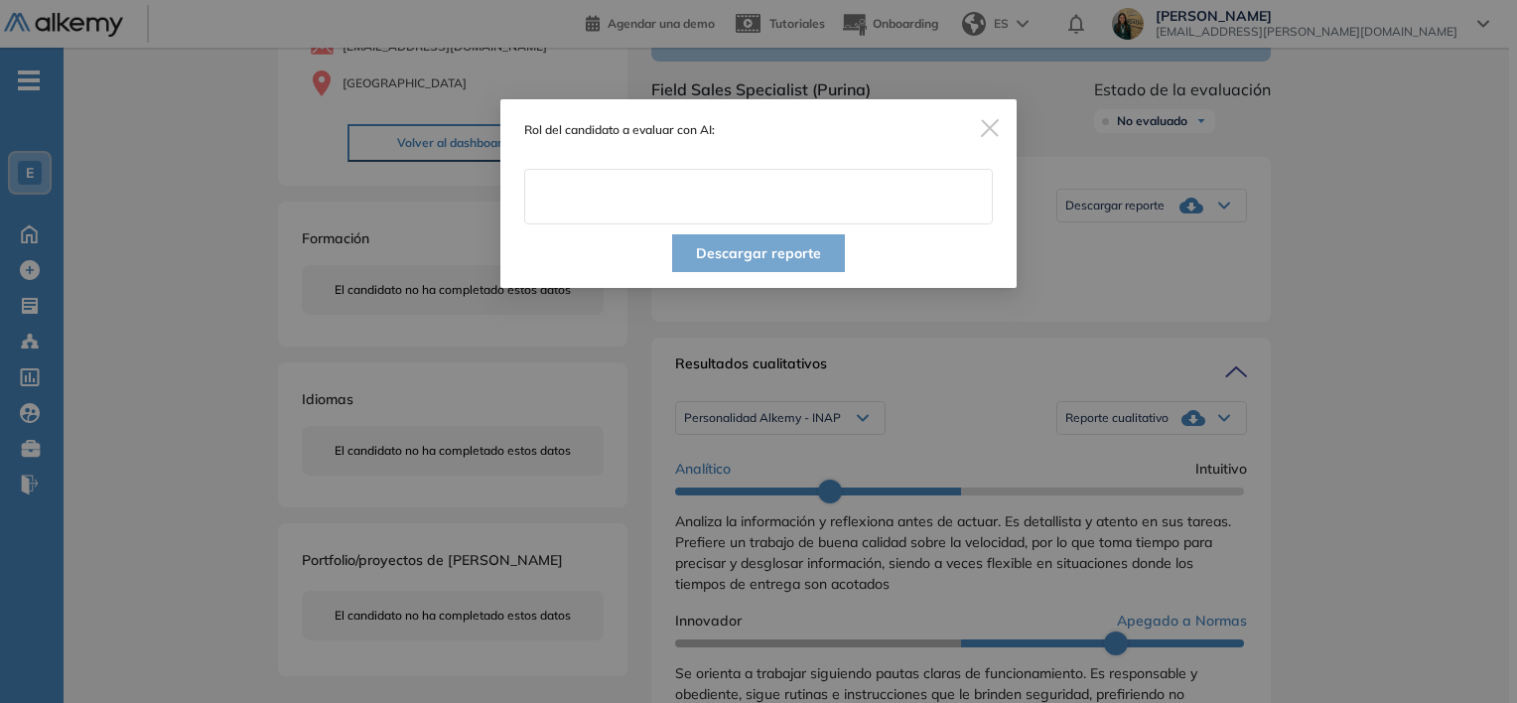
click at [600, 203] on input "text" at bounding box center [758, 197] width 469 height 56
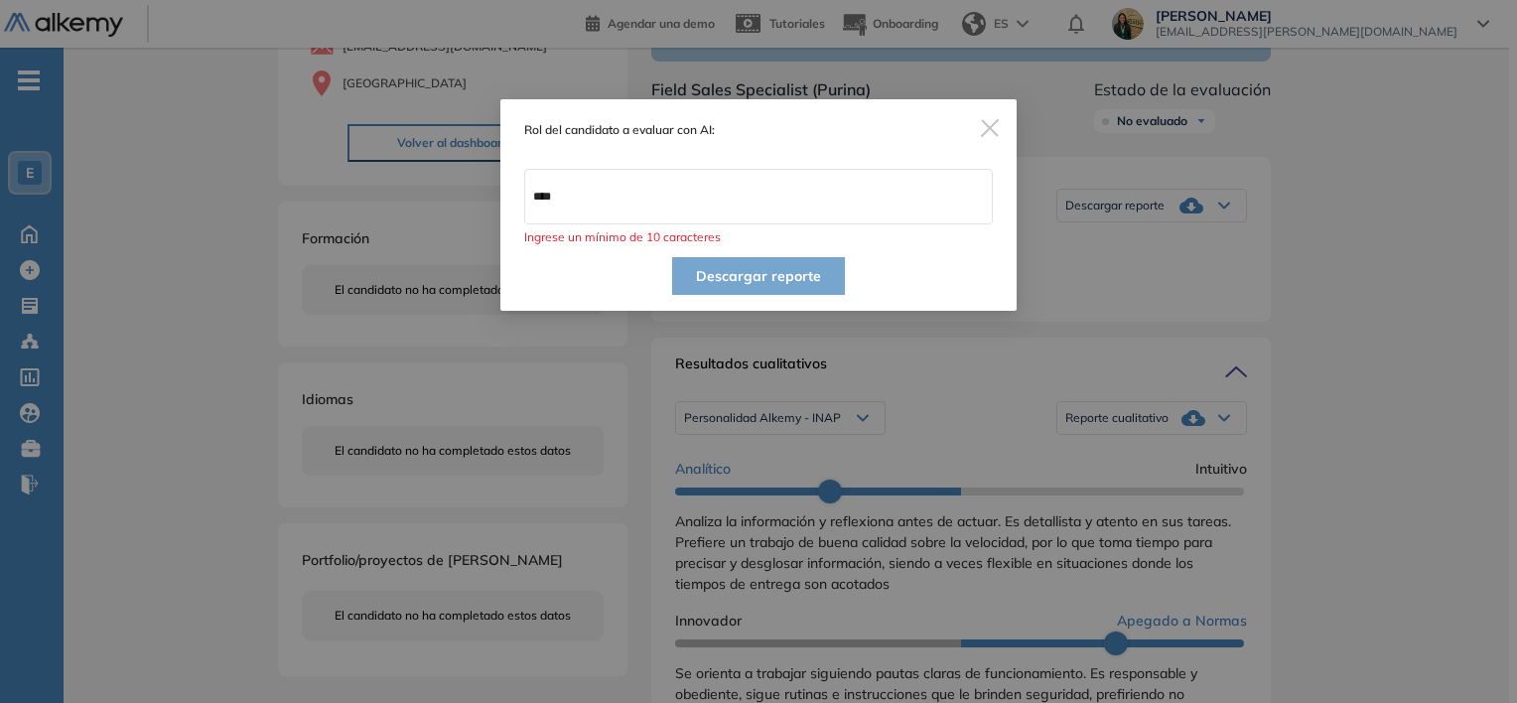
type input "**********"
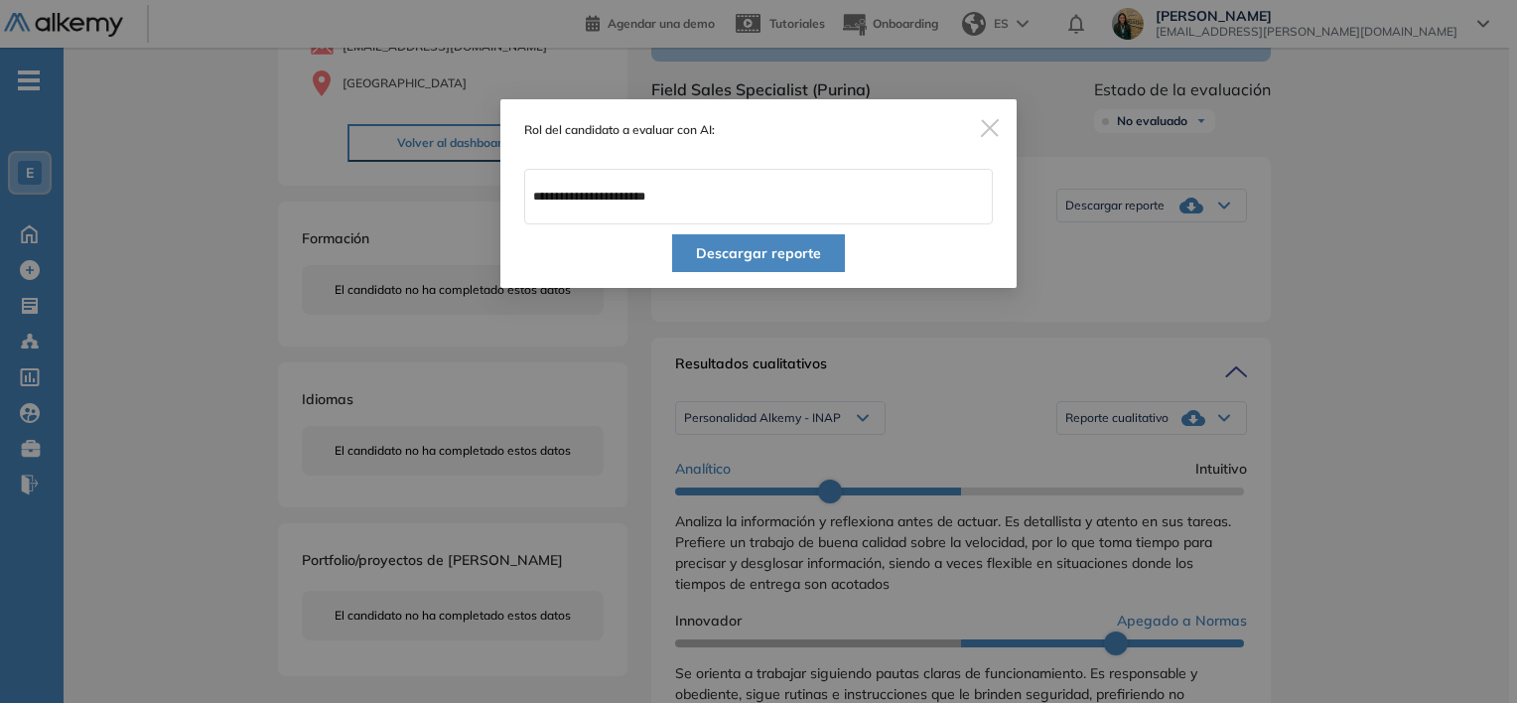
click at [719, 264] on button "Descargar reporte" at bounding box center [758, 253] width 173 height 38
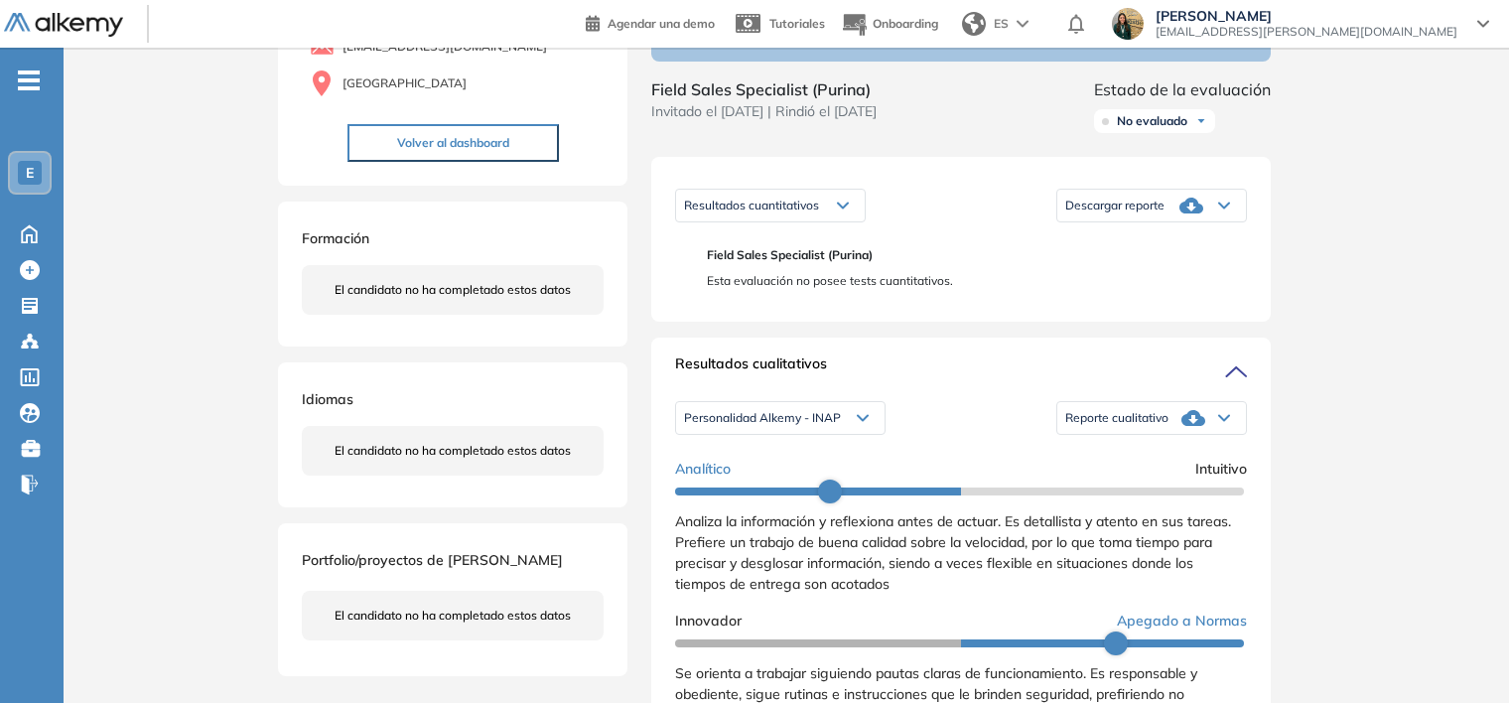
click at [823, 443] on div "Personalidad Alkemy - INAP Personalidad Alkemy - INAP Personalidad - MBTI" at bounding box center [780, 418] width 211 height 50
click at [822, 426] on span "Personalidad Alkemy - INAP" at bounding box center [762, 418] width 157 height 16
click at [784, 496] on li "Personalidad - MBTI" at bounding box center [736, 486] width 103 height 20
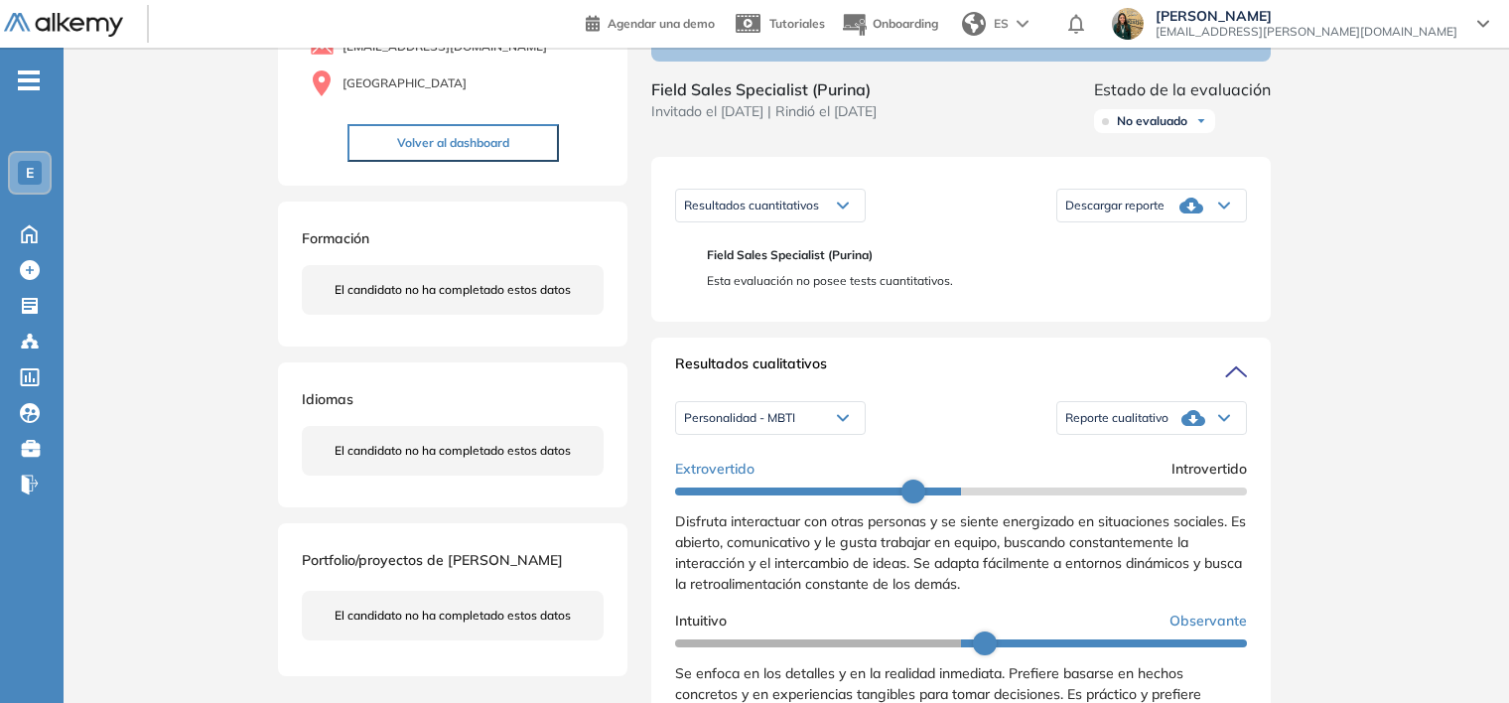
click at [1128, 426] on span "Reporte cualitativo" at bounding box center [1117, 418] width 103 height 16
click at [1131, 460] on li "Reporte con Afinidad AI" at bounding box center [1126, 450] width 121 height 20
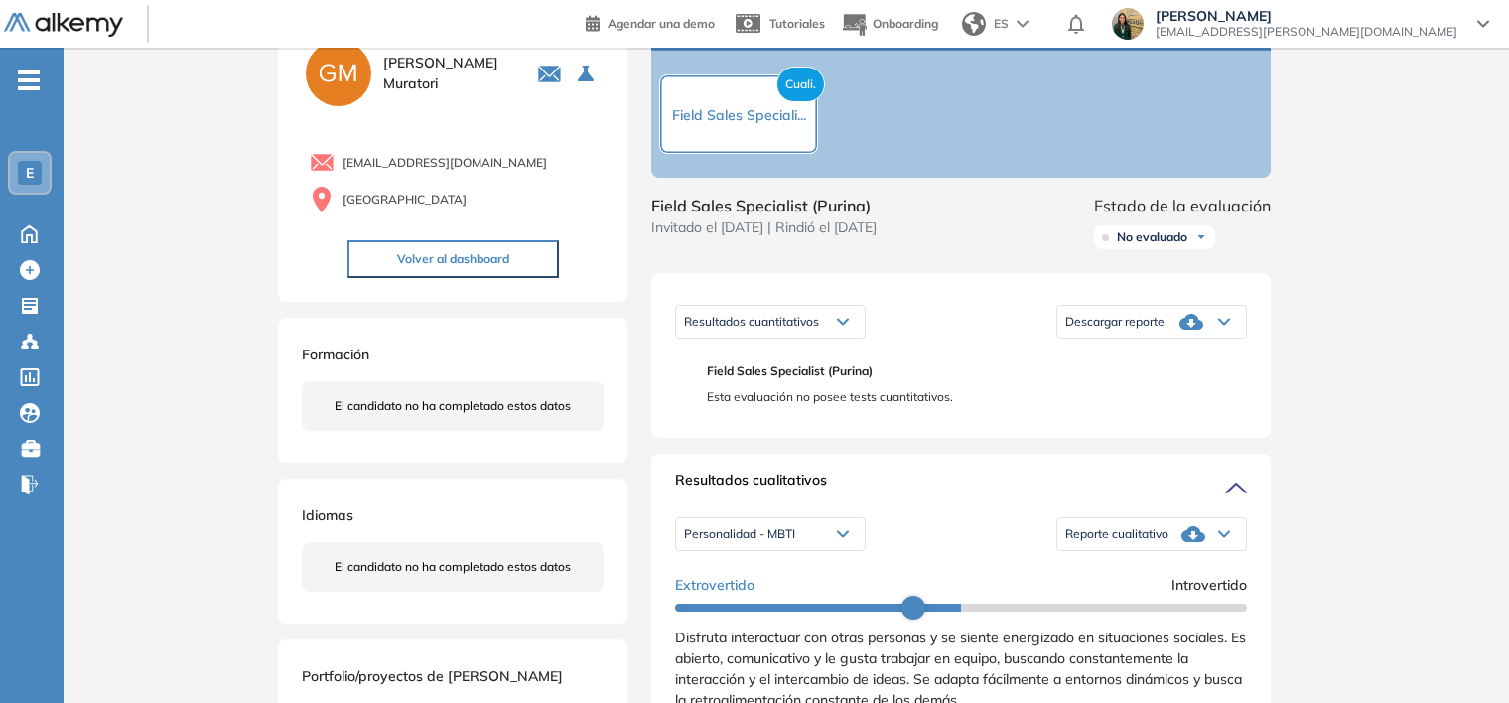
scroll to position [0, 0]
